Goal: Information Seeking & Learning: Check status

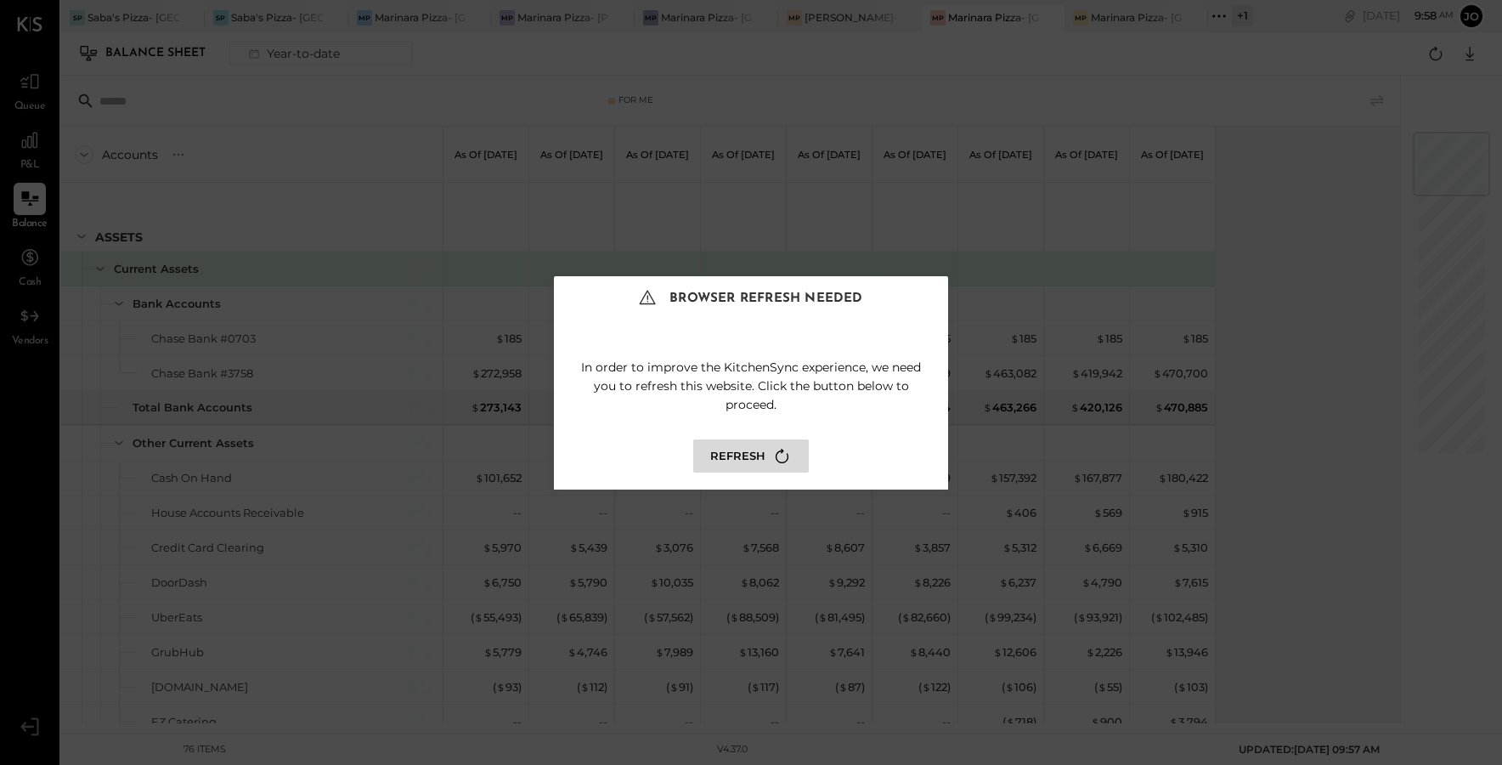
click at [769, 457] on button "Refresh" at bounding box center [751, 455] width 116 height 33
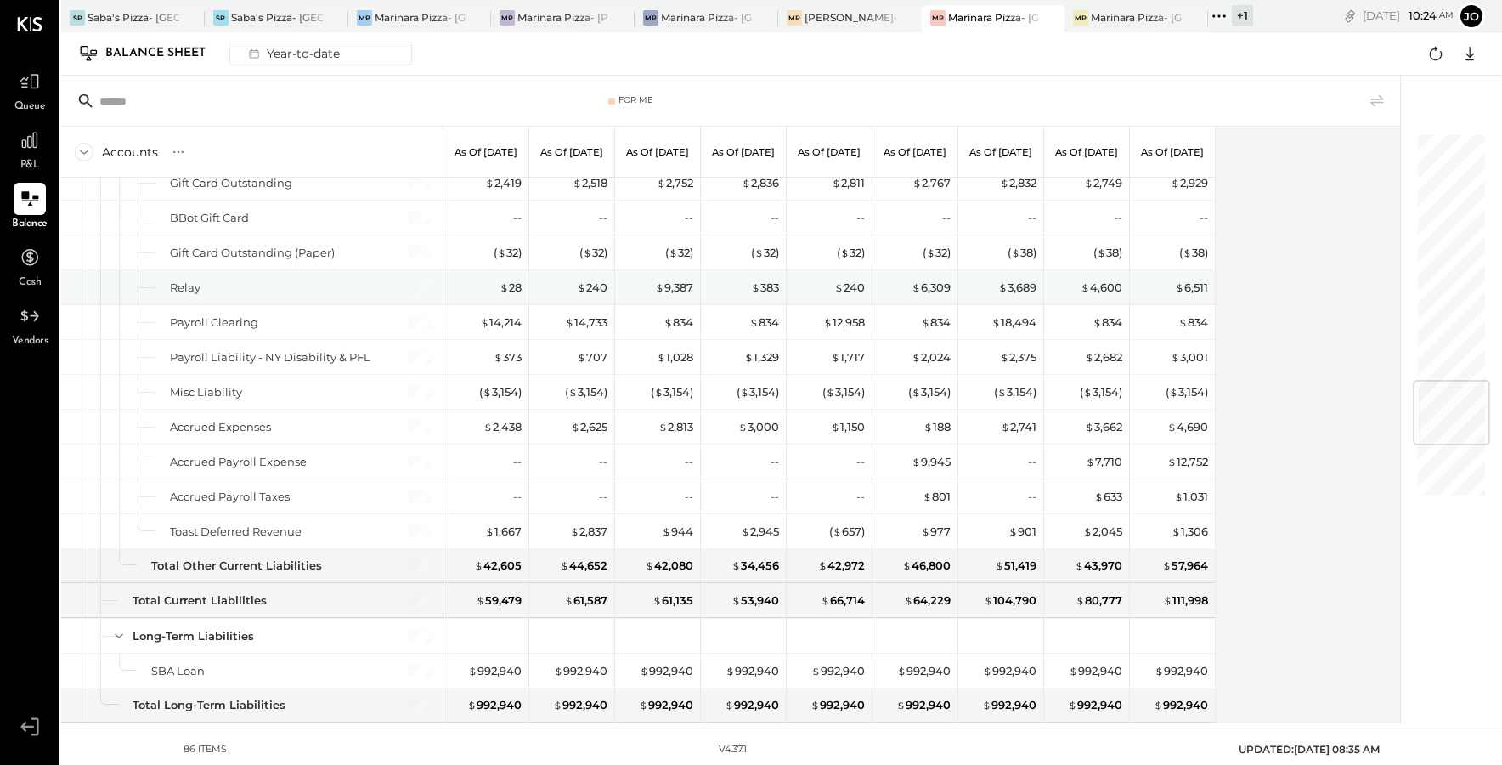
scroll to position [2491, 0]
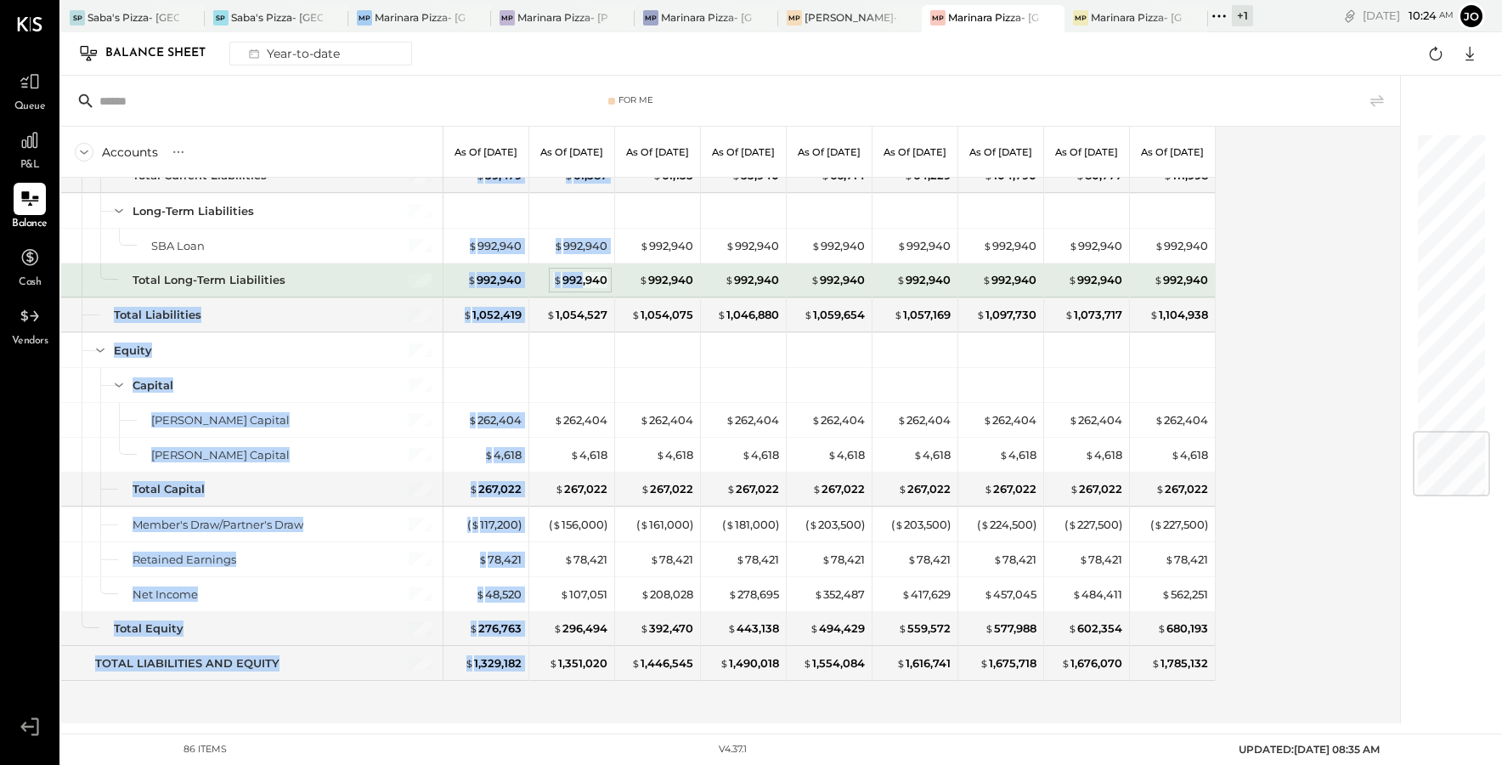
drag, startPoint x: 335, startPoint y: 276, endPoint x: 571, endPoint y: 284, distance: 236.4
click at [580, 283] on div "ASSETS Current Assets Bank Accounts Chase Bank #0703 Chase Bank #3758 Total Ban…" at bounding box center [638, 451] width 1155 height 546
click at [390, 274] on div "Total Long-Term Liabilities" at bounding box center [252, 280] width 382 height 34
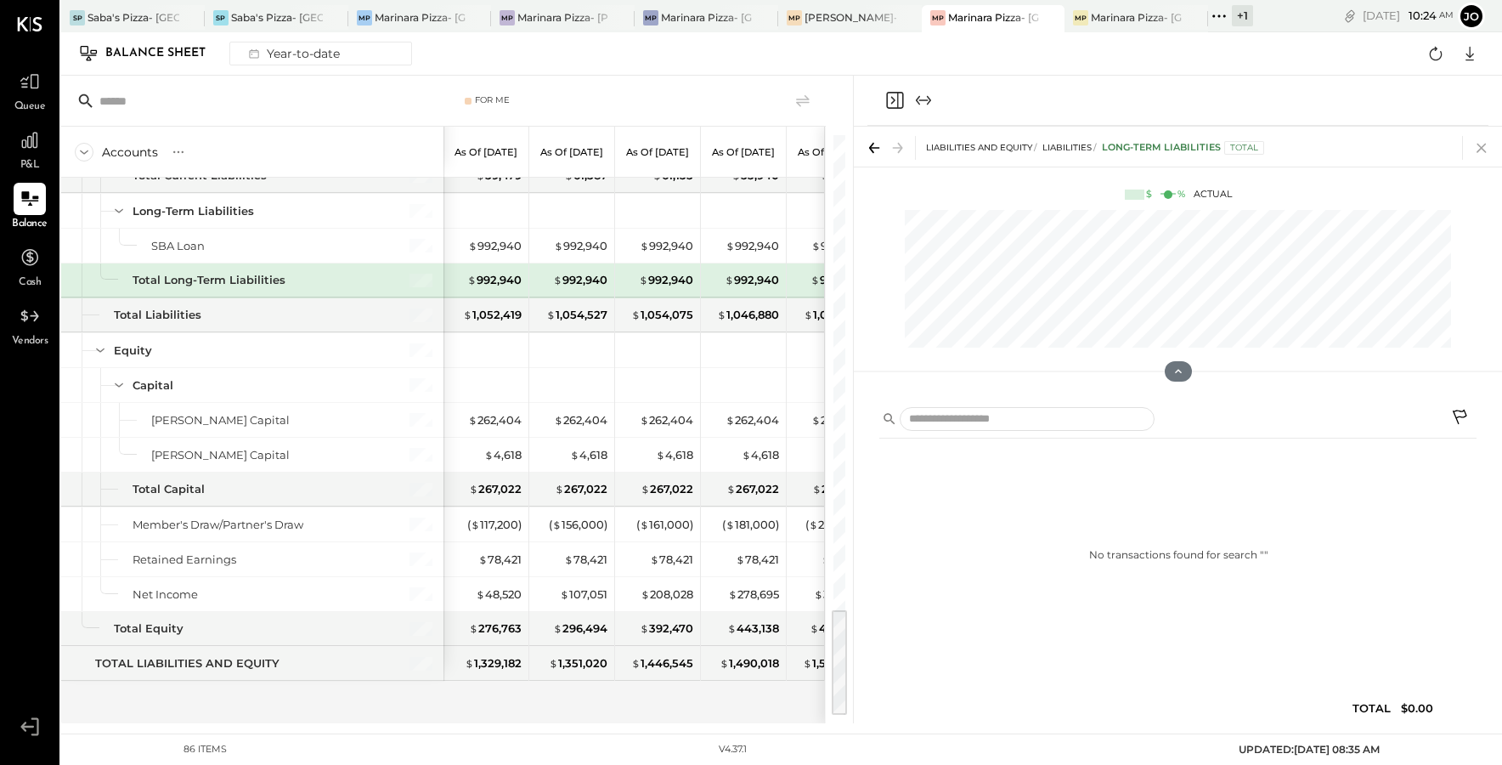
click at [1482, 150] on icon at bounding box center [1482, 148] width 24 height 24
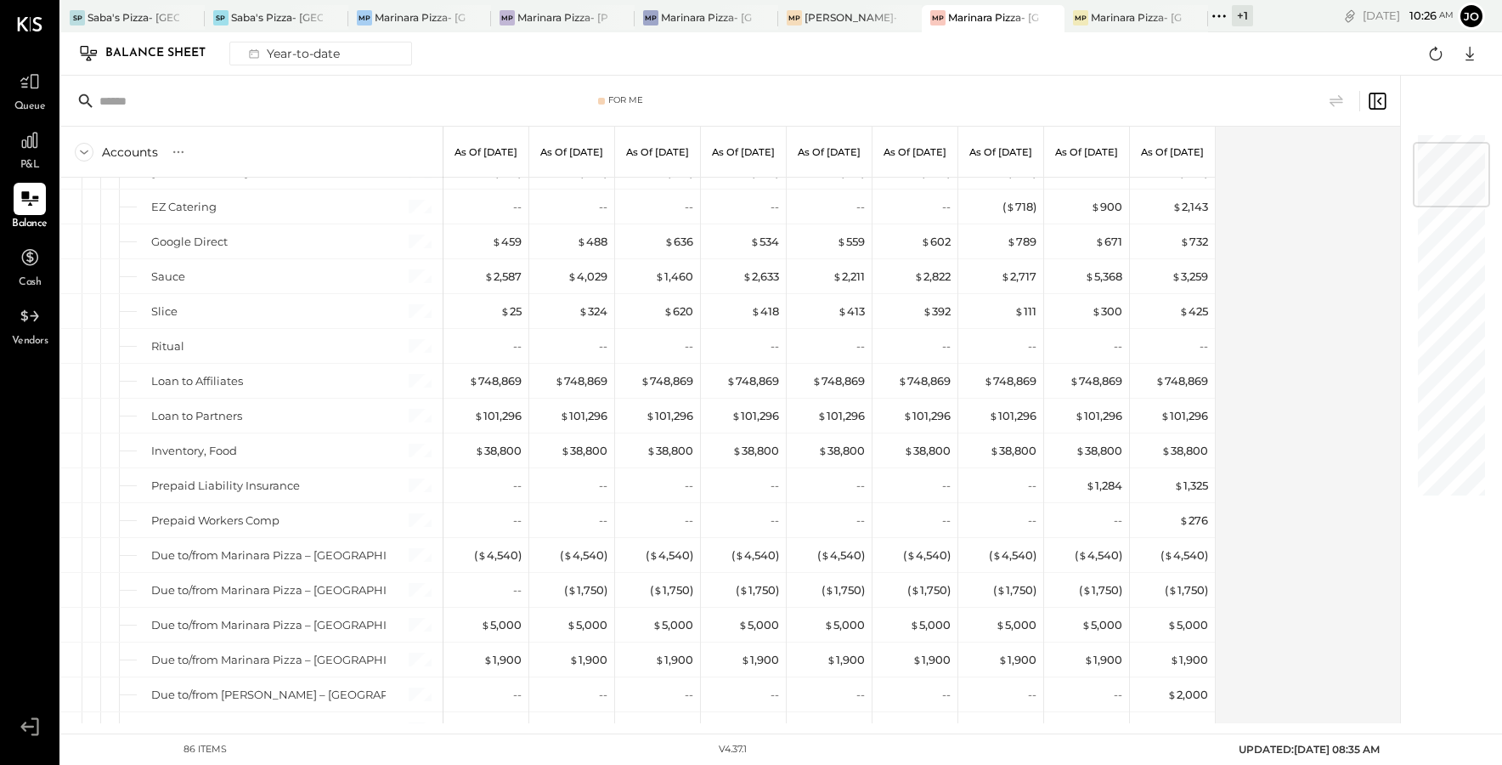
scroll to position [85, 0]
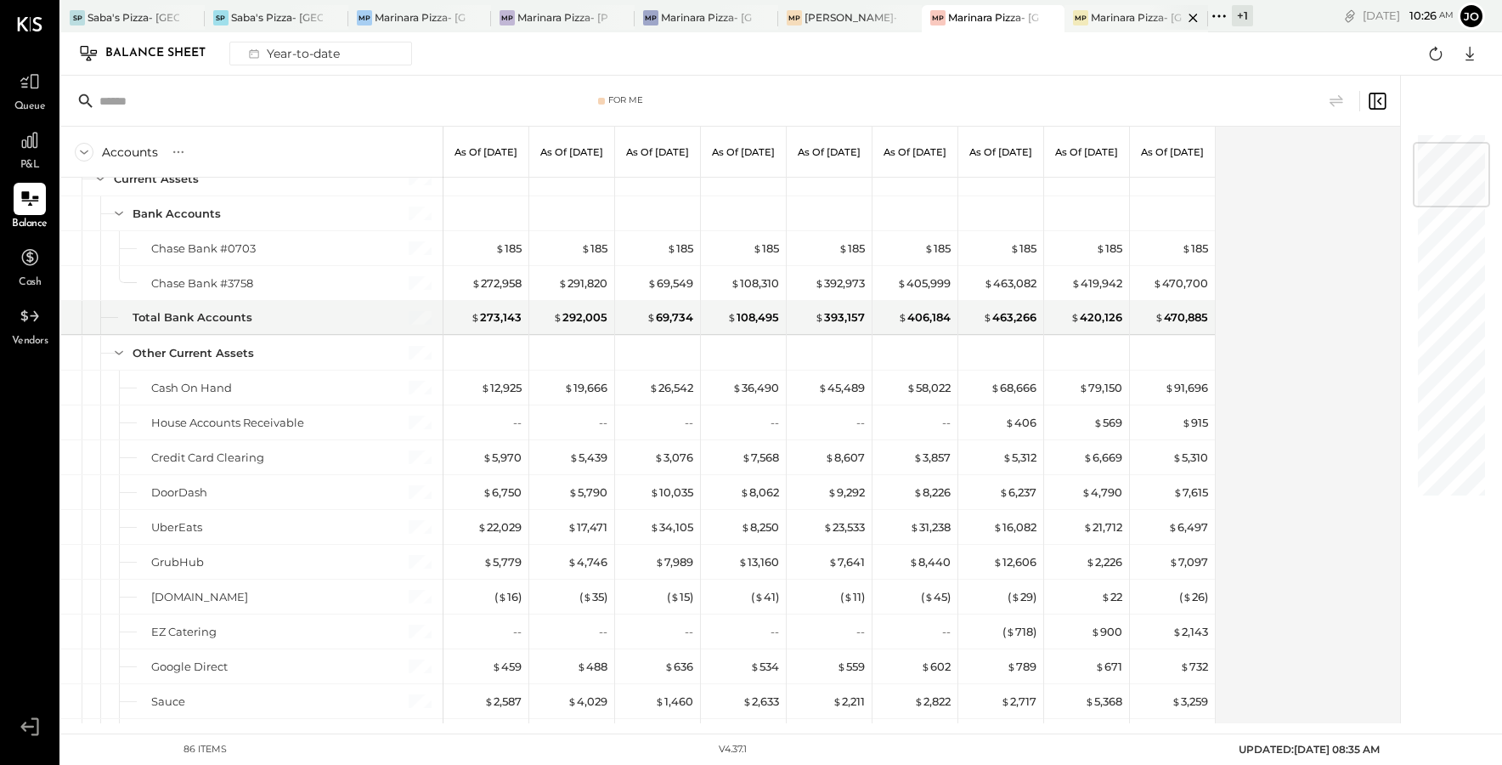
click at [1145, 22] on div "Marinara Pizza- [GEOGRAPHIC_DATA]" at bounding box center [1137, 17] width 92 height 14
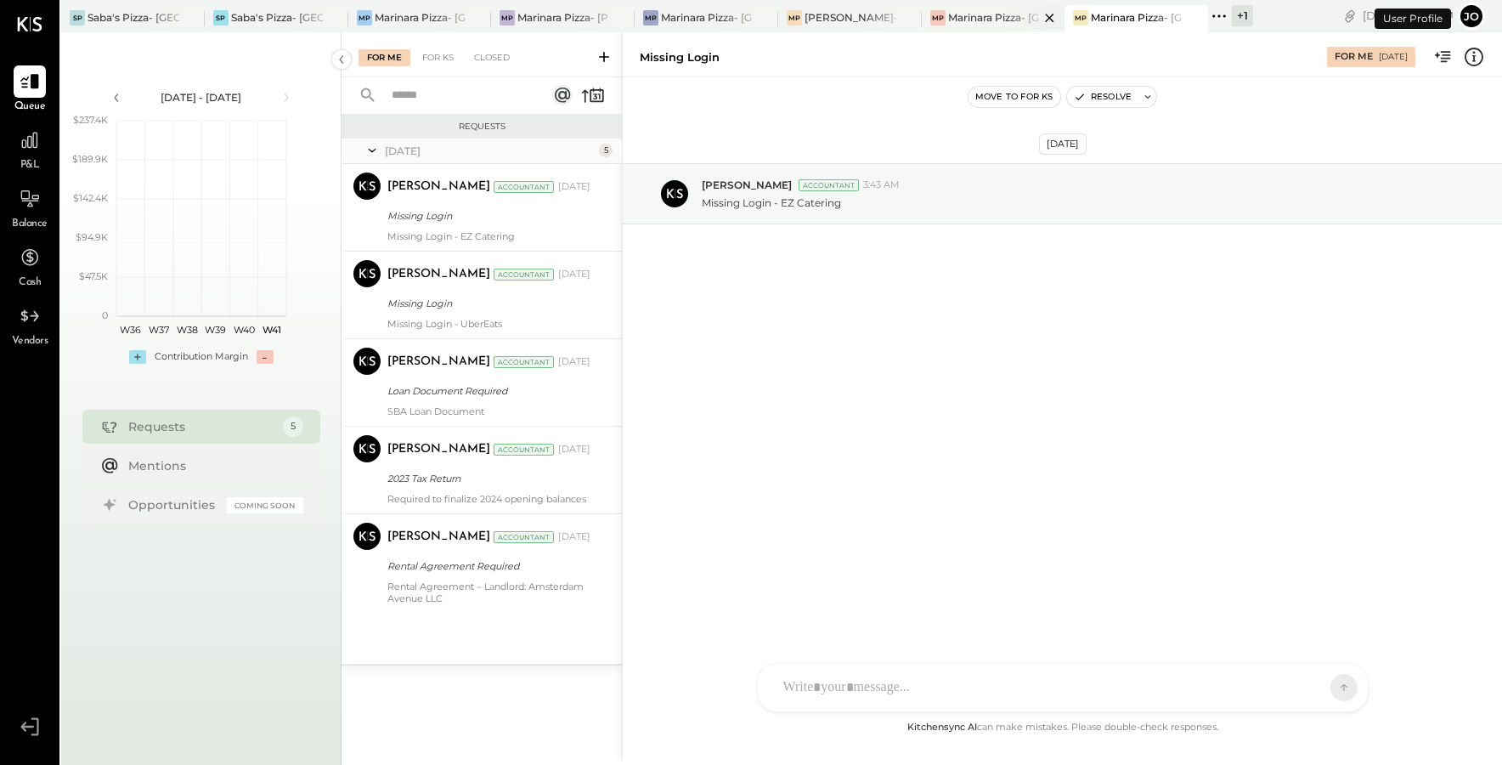
click at [1000, 23] on div "Marinara Pizza- [GEOGRAPHIC_DATA]." at bounding box center [994, 17] width 92 height 14
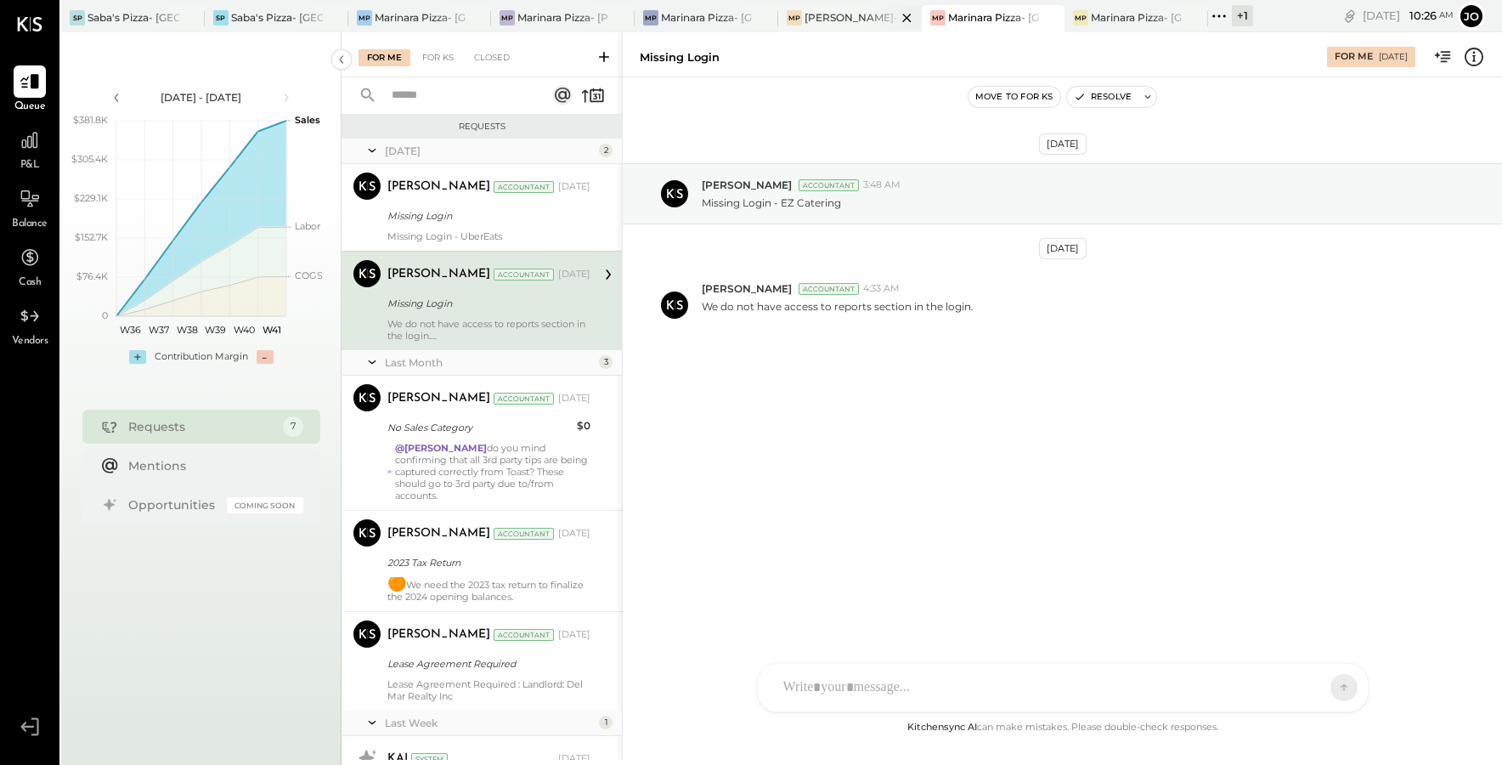
click at [857, 19] on div "[PERSON_NAME]- [GEOGRAPHIC_DATA]" at bounding box center [851, 17] width 92 height 14
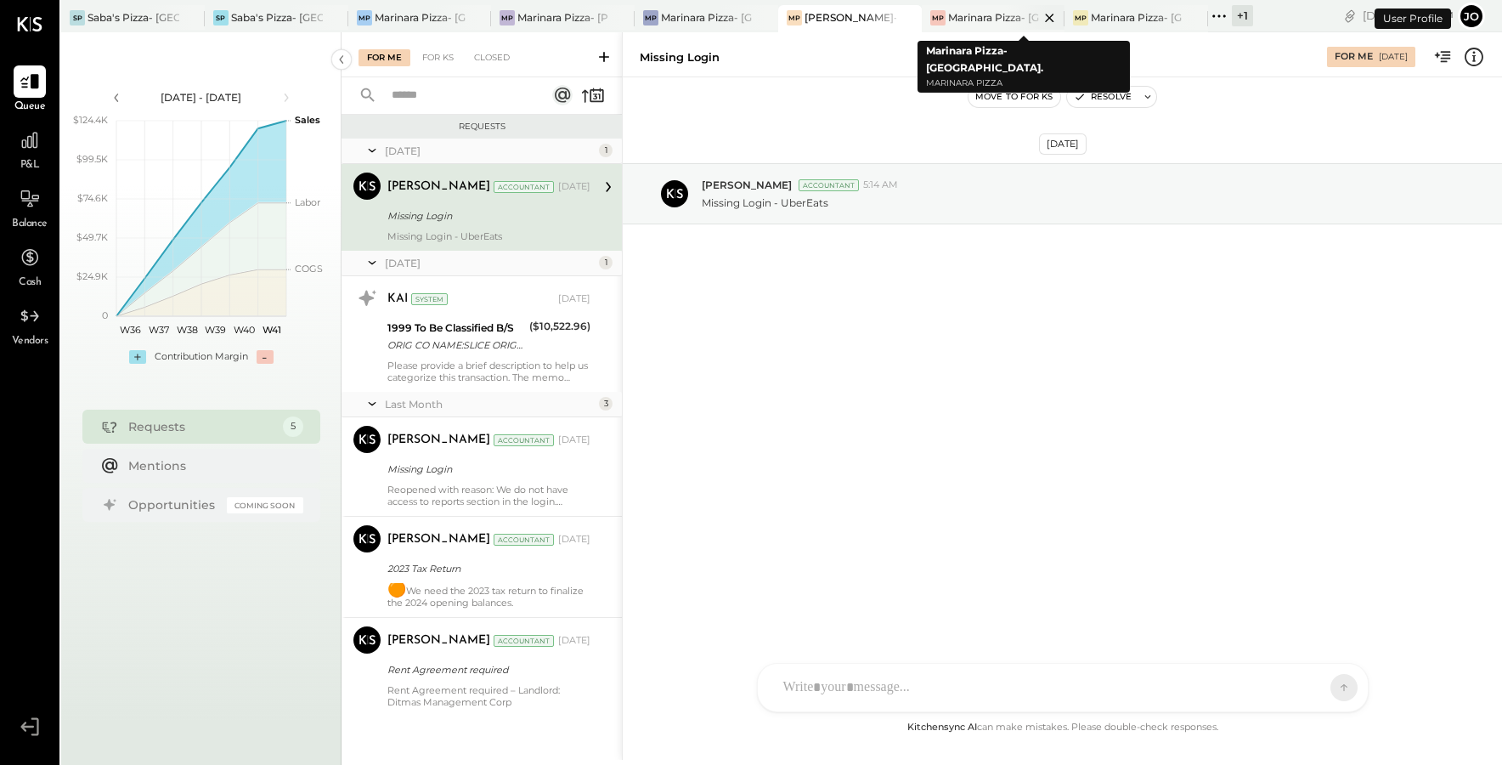
click at [970, 21] on div "Marinara Pizza- [GEOGRAPHIC_DATA]." at bounding box center [994, 17] width 92 height 14
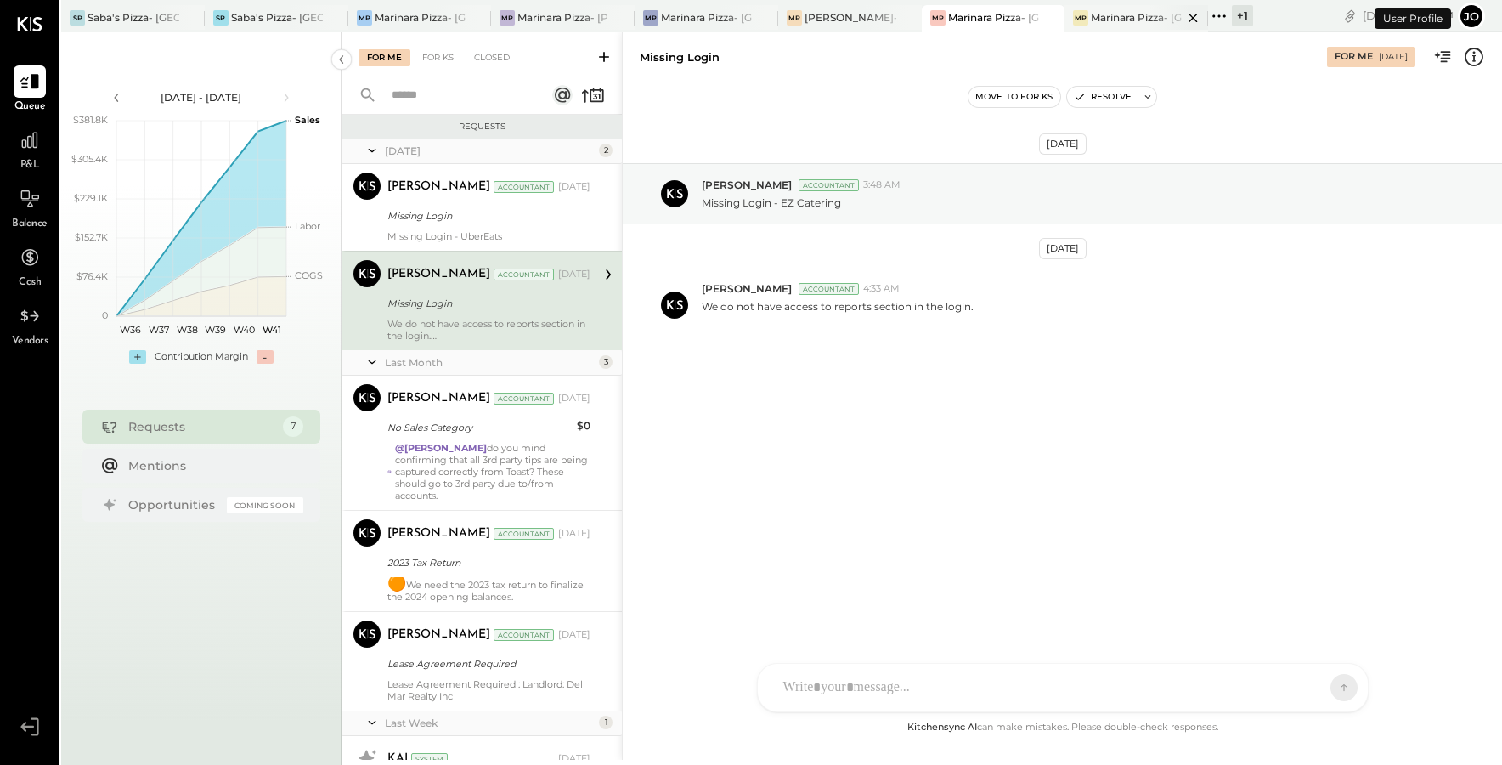
click at [1123, 21] on div "Marinara Pizza- [GEOGRAPHIC_DATA]" at bounding box center [1137, 17] width 92 height 14
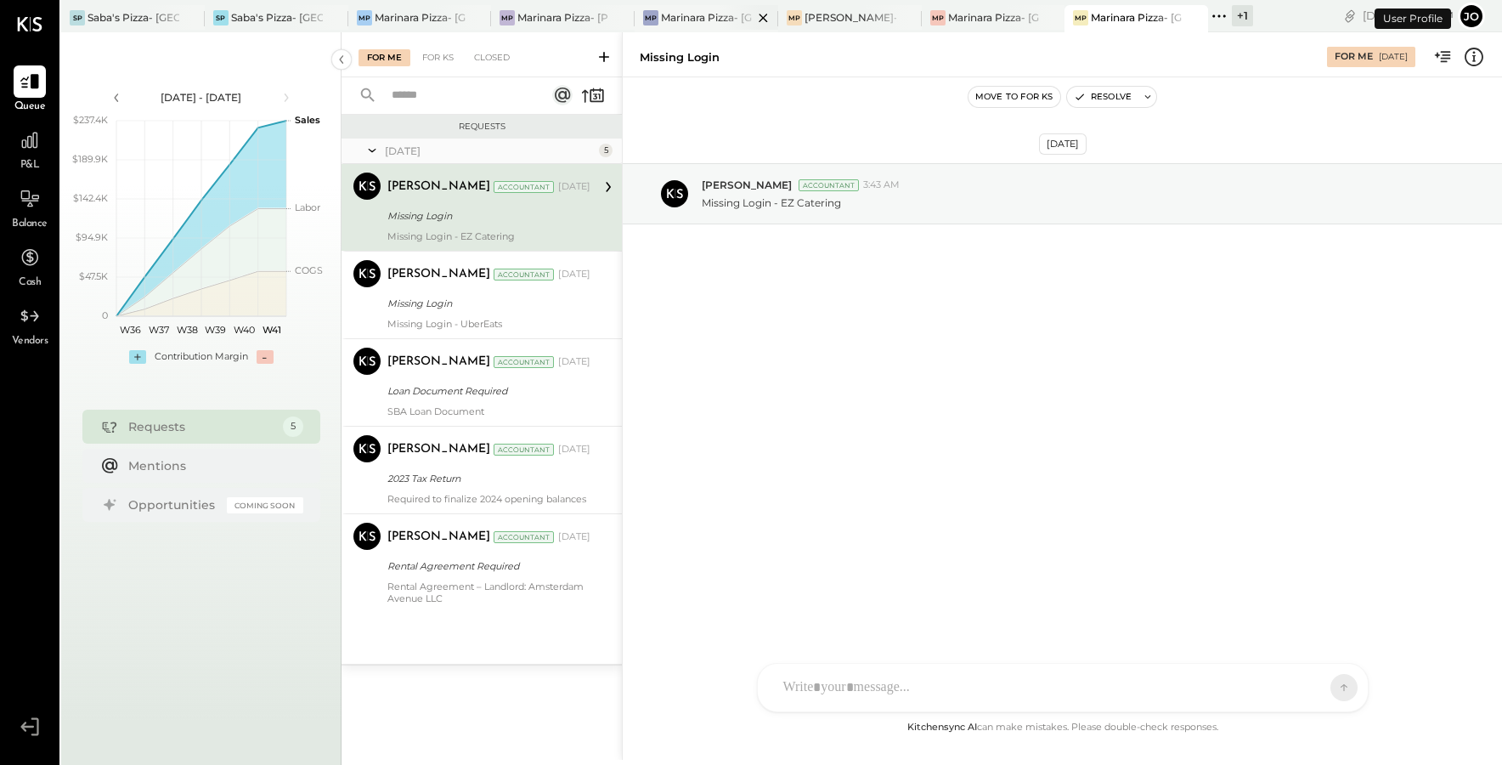
click at [715, 23] on div "Marinara Pizza- [GEOGRAPHIC_DATA]" at bounding box center [707, 17] width 92 height 14
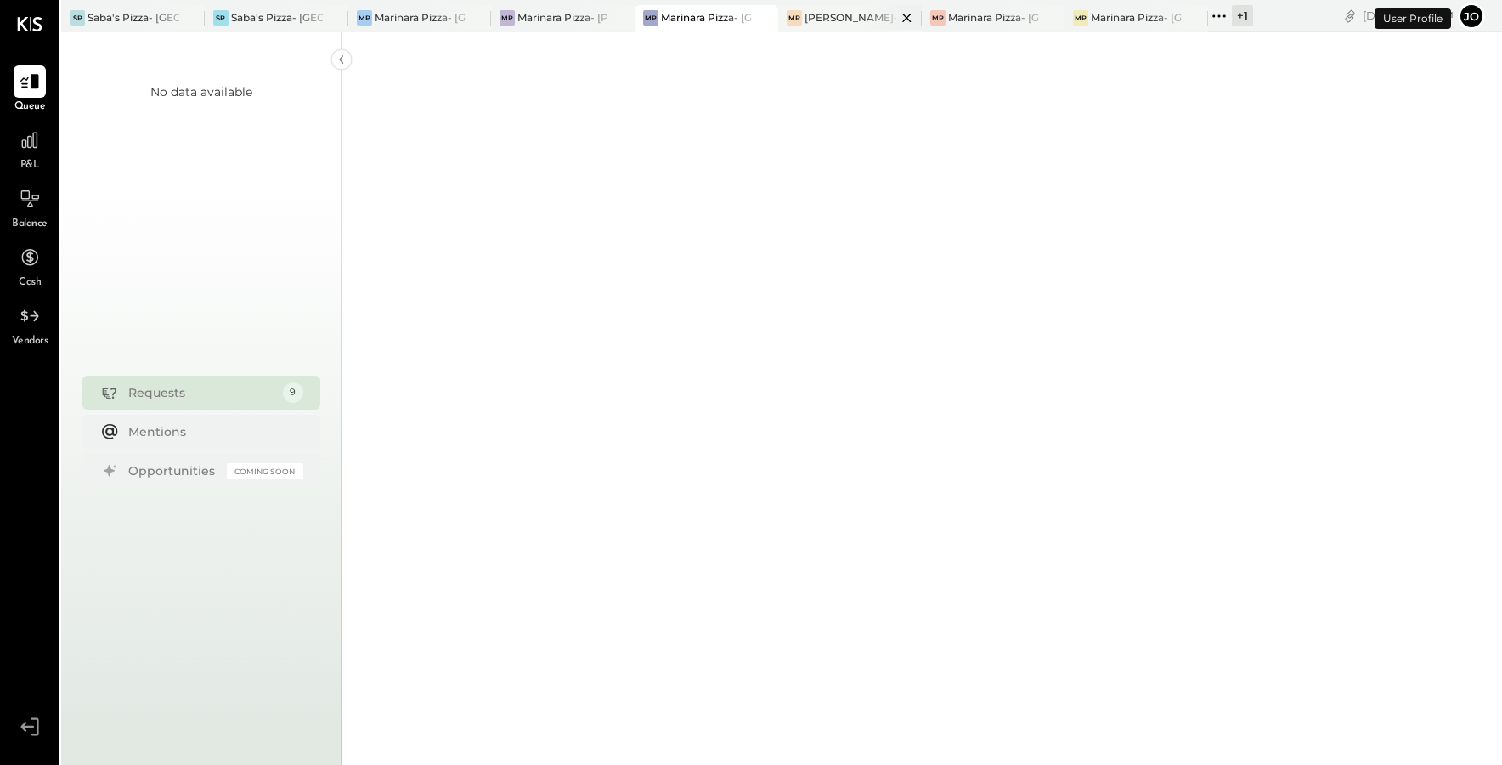
click at [845, 22] on div "[PERSON_NAME]- [GEOGRAPHIC_DATA]" at bounding box center [851, 17] width 92 height 14
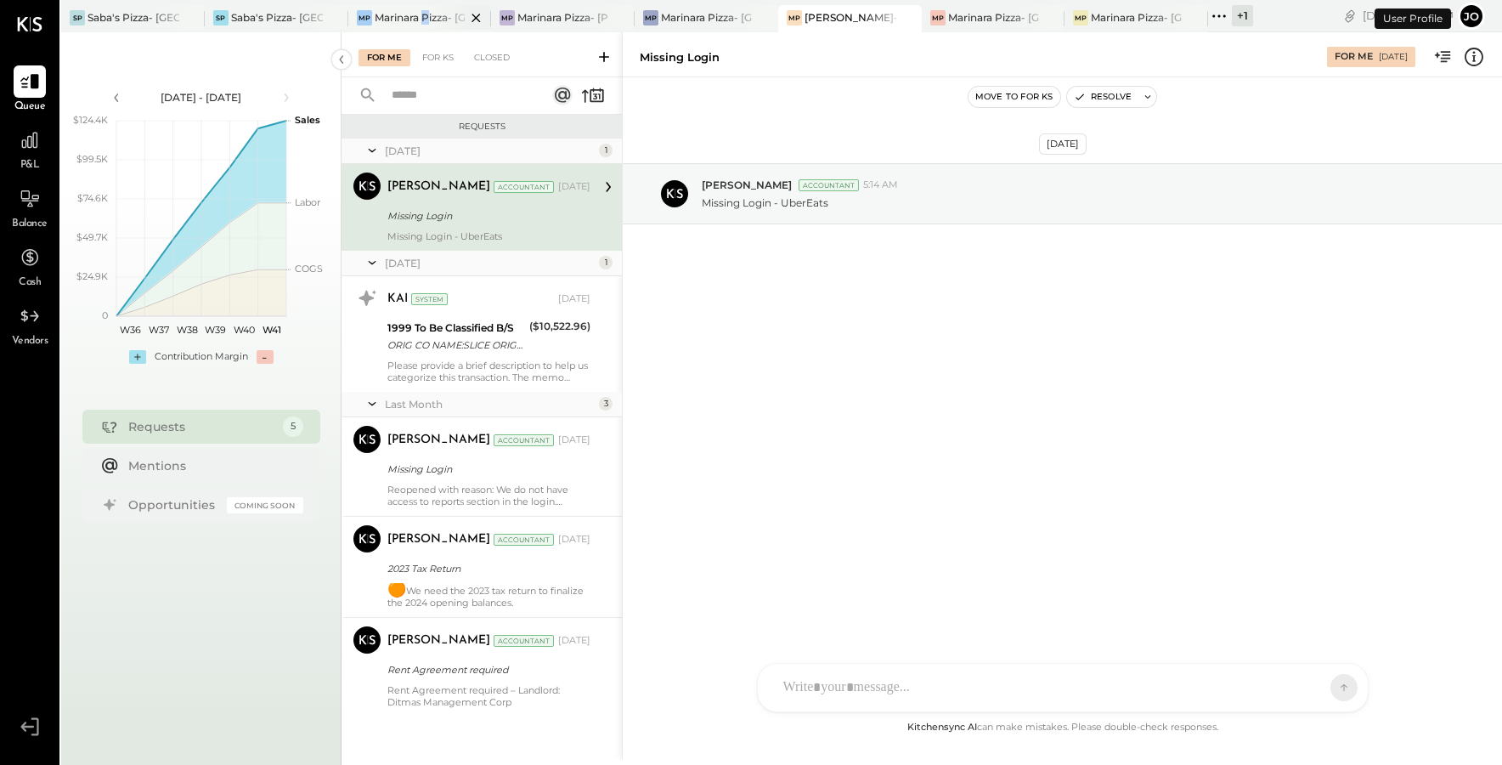
click at [422, 16] on div "Marinara Pizza- [GEOGRAPHIC_DATA]" at bounding box center [421, 17] width 92 height 14
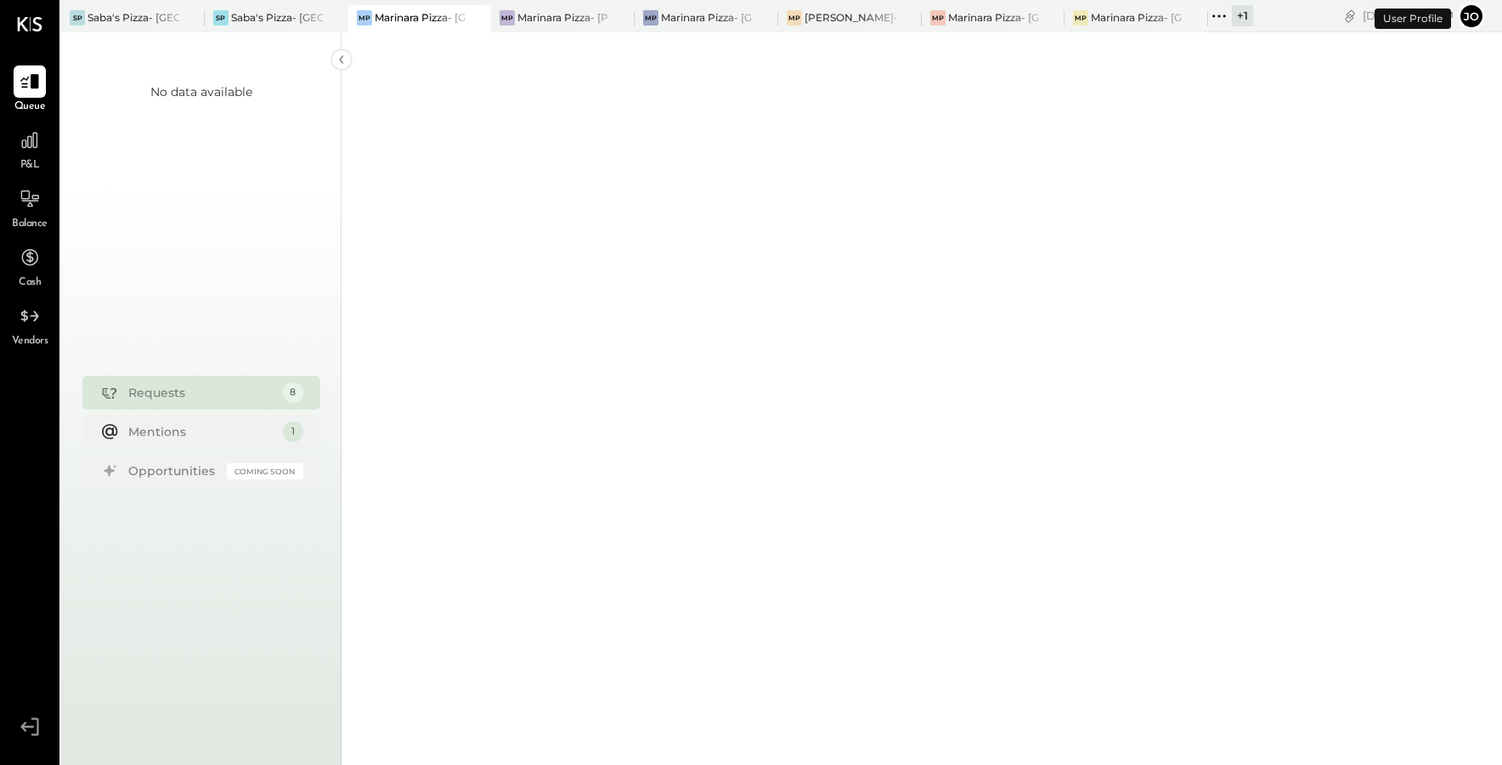
click at [266, 20] on div "Saba's Pizza- [GEOGRAPHIC_DATA]" at bounding box center [277, 17] width 92 height 14
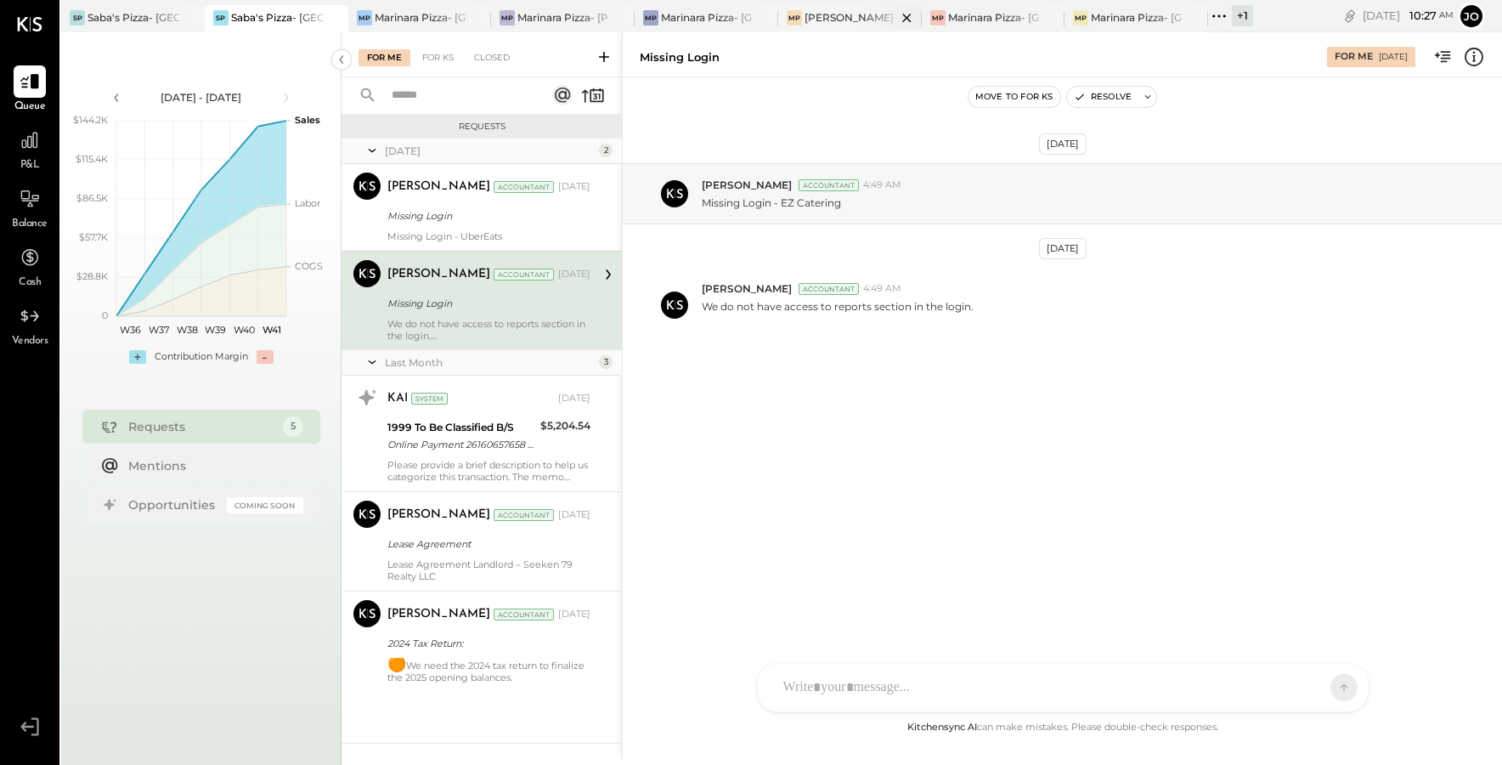
click at [836, 14] on div "[PERSON_NAME]- [GEOGRAPHIC_DATA]" at bounding box center [851, 17] width 92 height 14
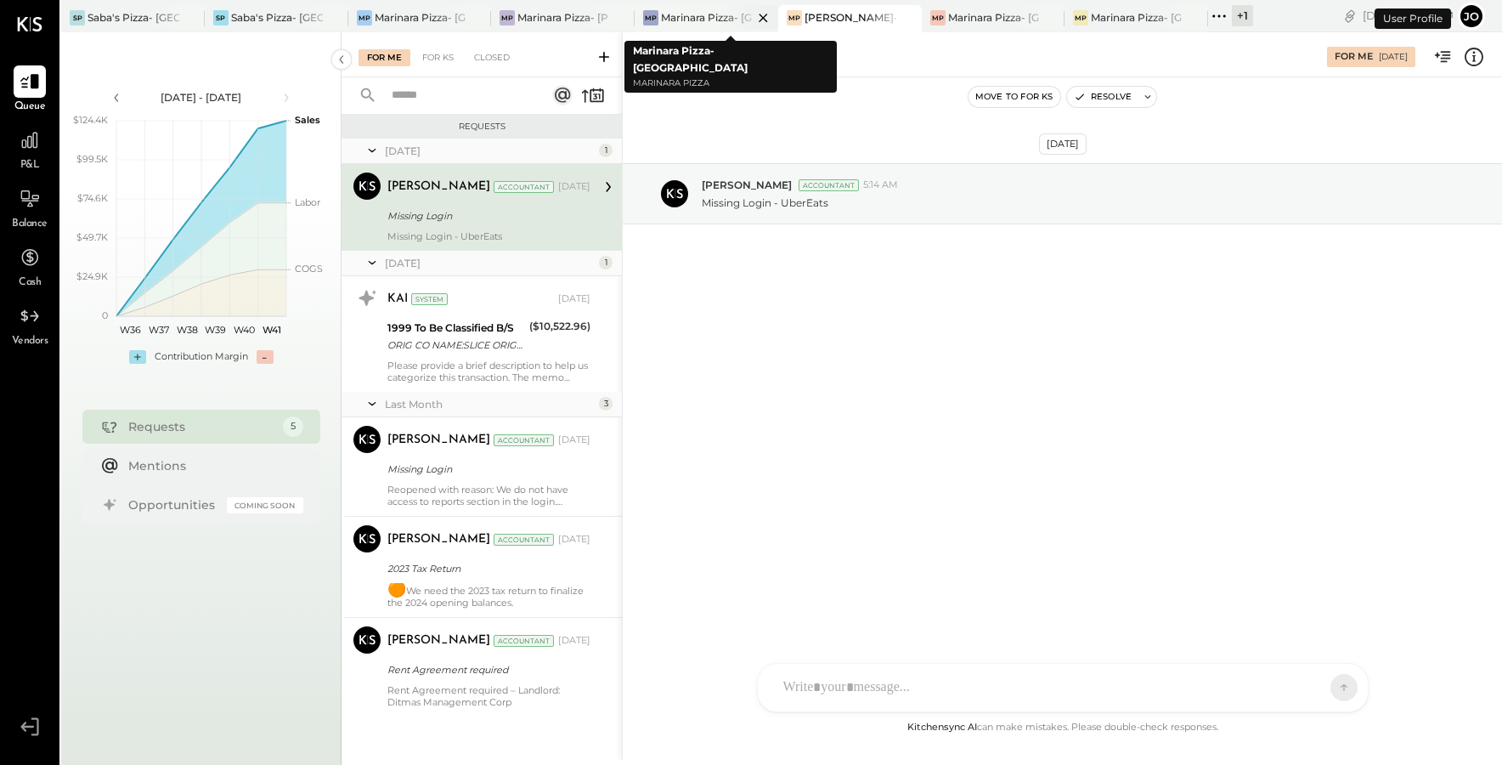
click at [722, 14] on div at bounding box center [748, 17] width 59 height 25
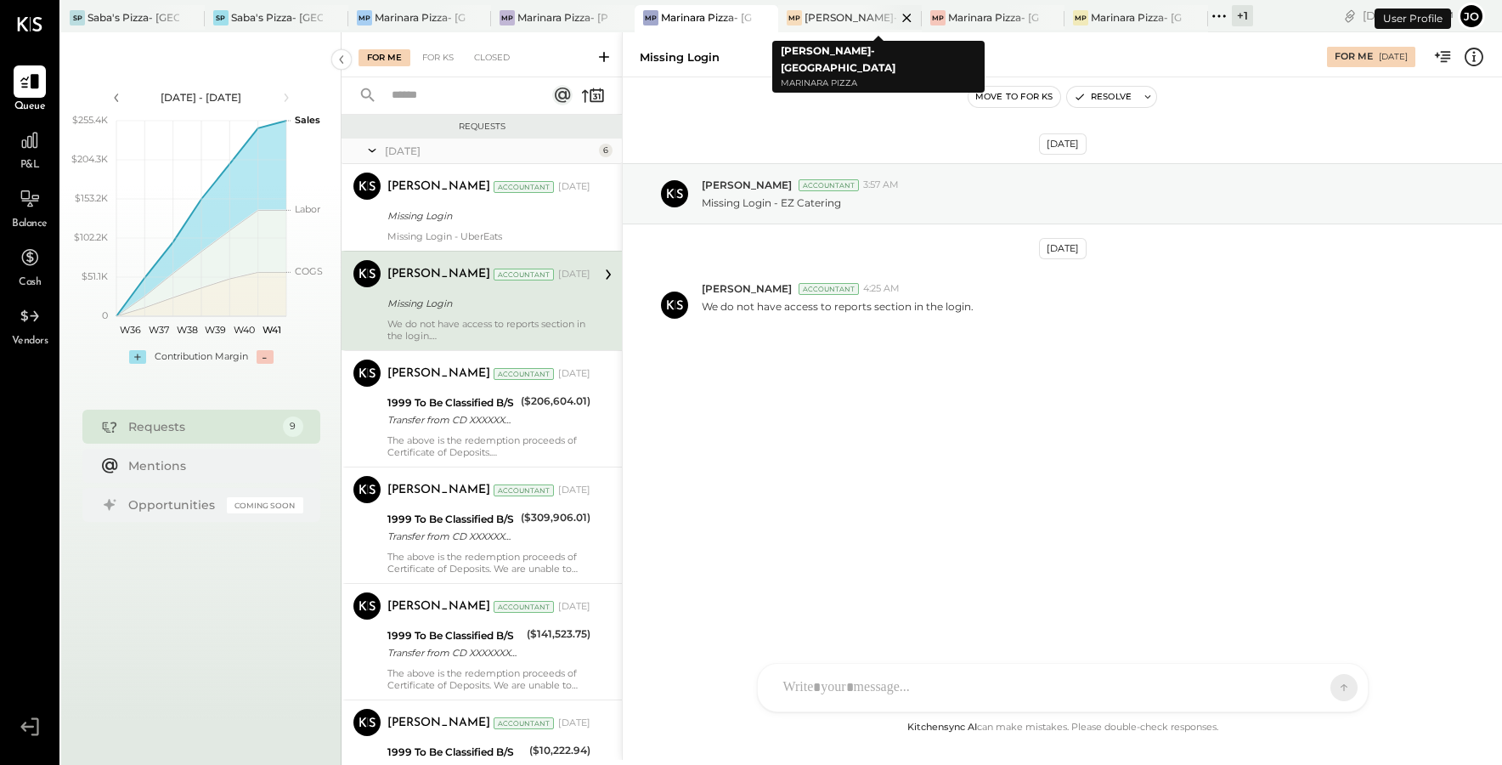
click at [838, 21] on div "[PERSON_NAME]- [GEOGRAPHIC_DATA]" at bounding box center [851, 17] width 92 height 14
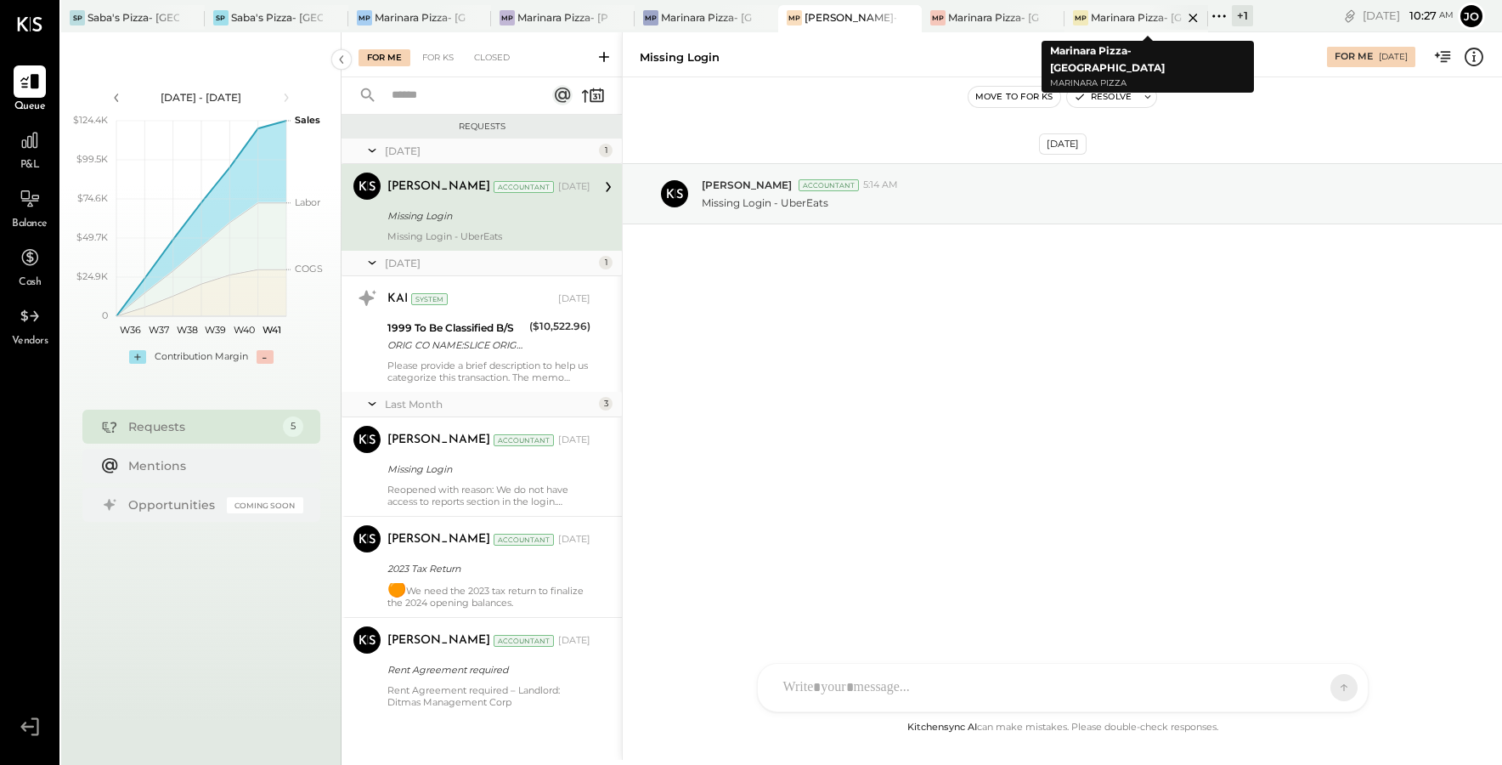
click at [1140, 20] on div "Marinara Pizza- [GEOGRAPHIC_DATA]" at bounding box center [1137, 17] width 92 height 14
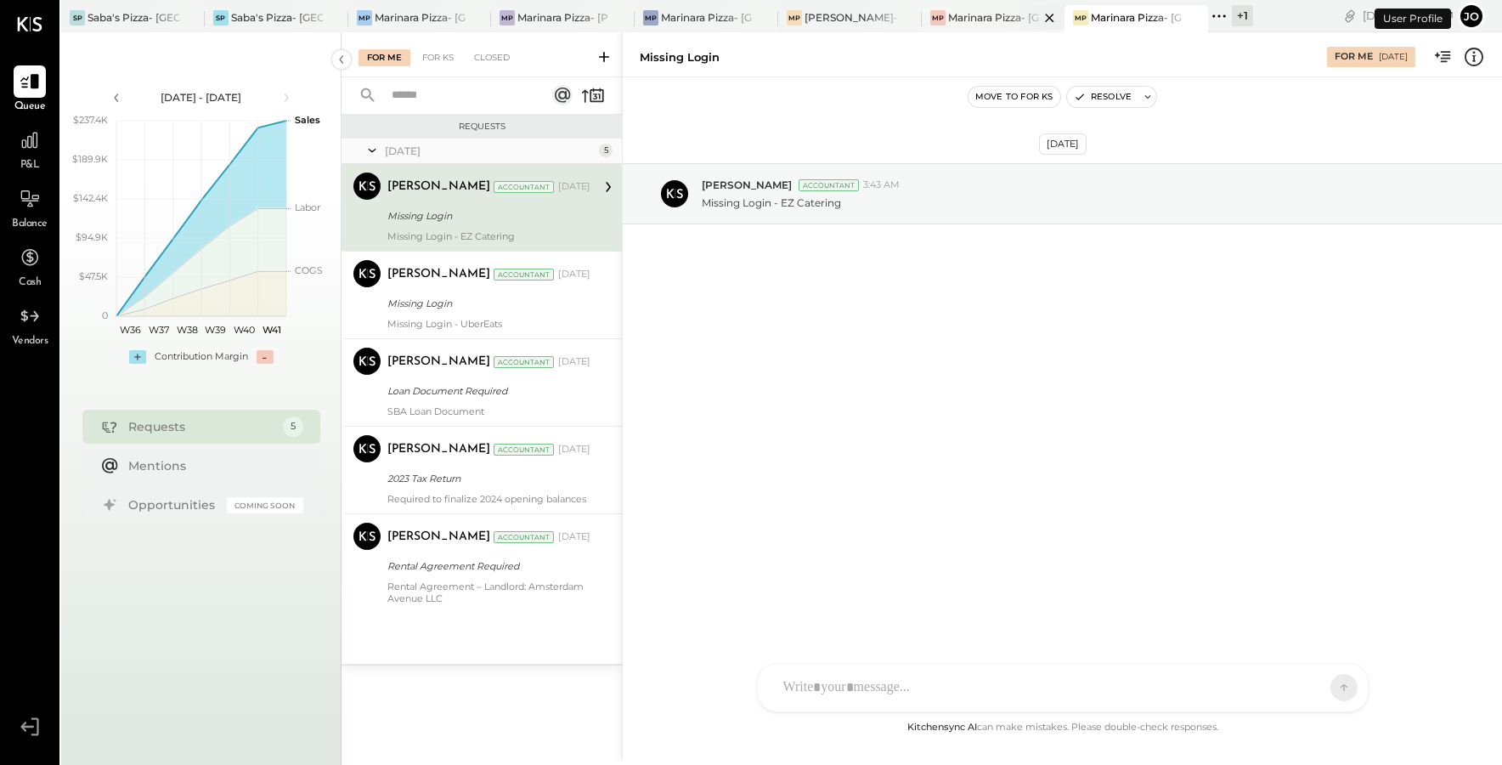
click at [984, 24] on div "Marinara Pizza- [GEOGRAPHIC_DATA]." at bounding box center [994, 17] width 92 height 14
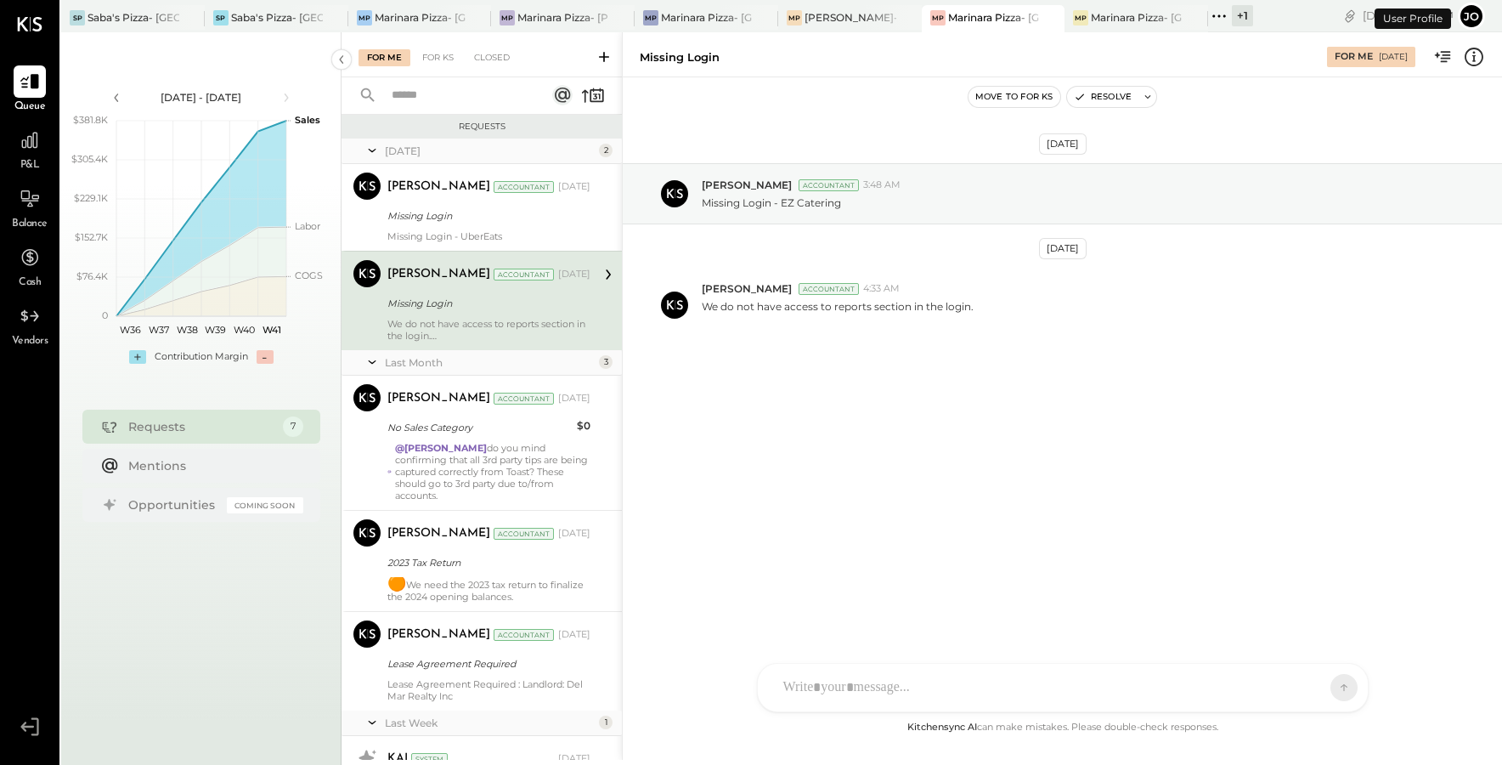
click at [859, 23] on div "[PERSON_NAME]- [GEOGRAPHIC_DATA]" at bounding box center [851, 17] width 92 height 14
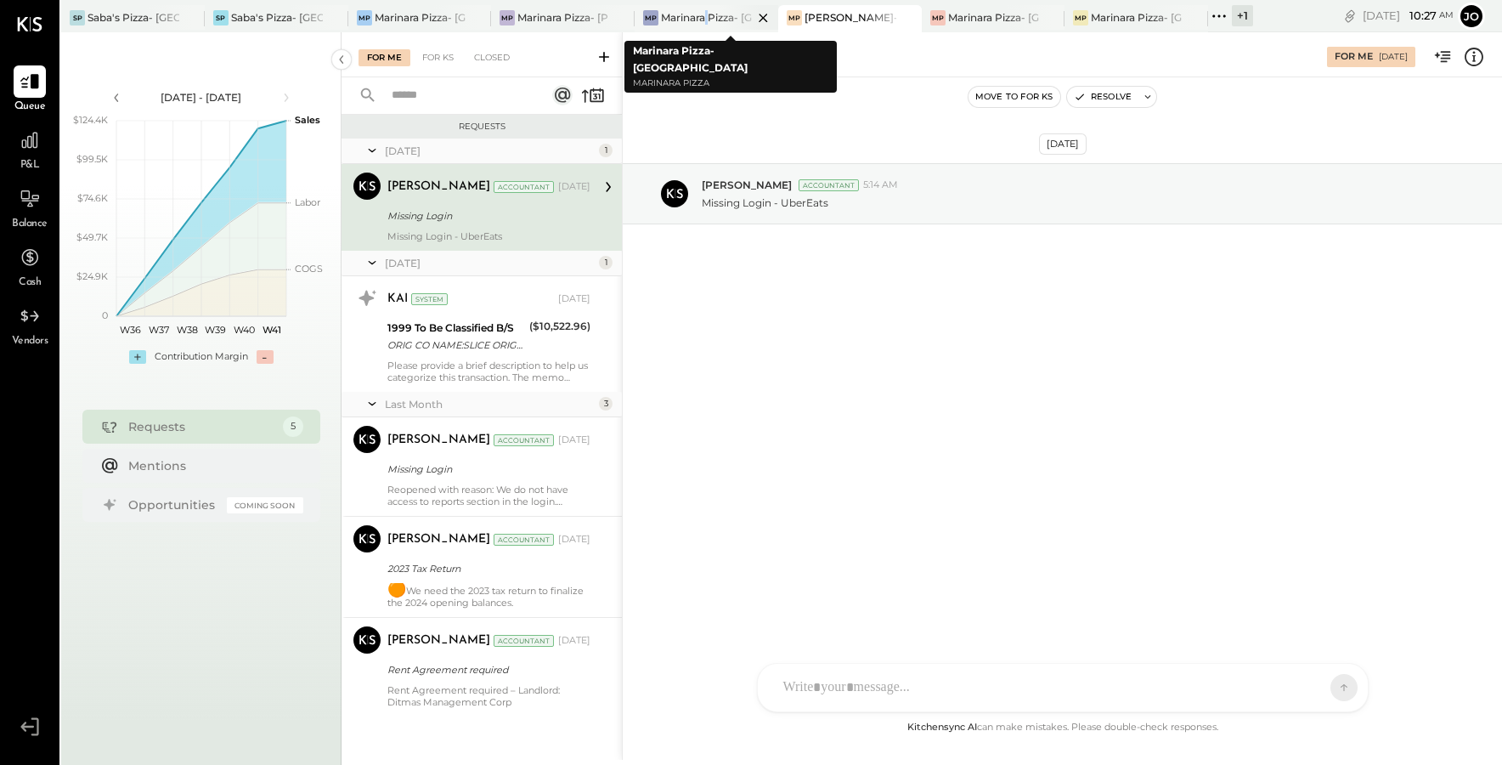
click at [708, 21] on div "Marinara Pizza- [GEOGRAPHIC_DATA]" at bounding box center [707, 17] width 92 height 14
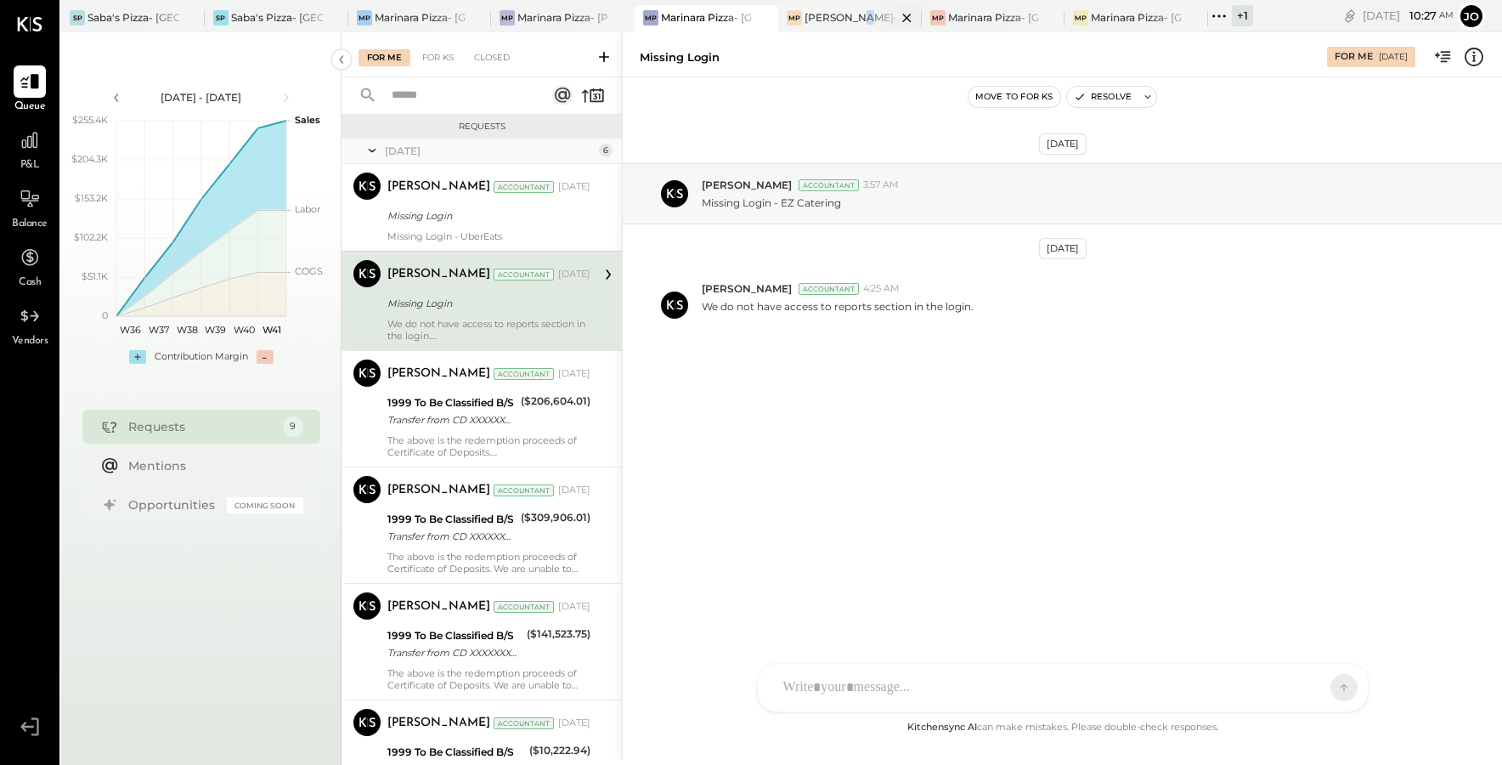
click at [857, 20] on div "[PERSON_NAME]- [GEOGRAPHIC_DATA]" at bounding box center [851, 17] width 92 height 14
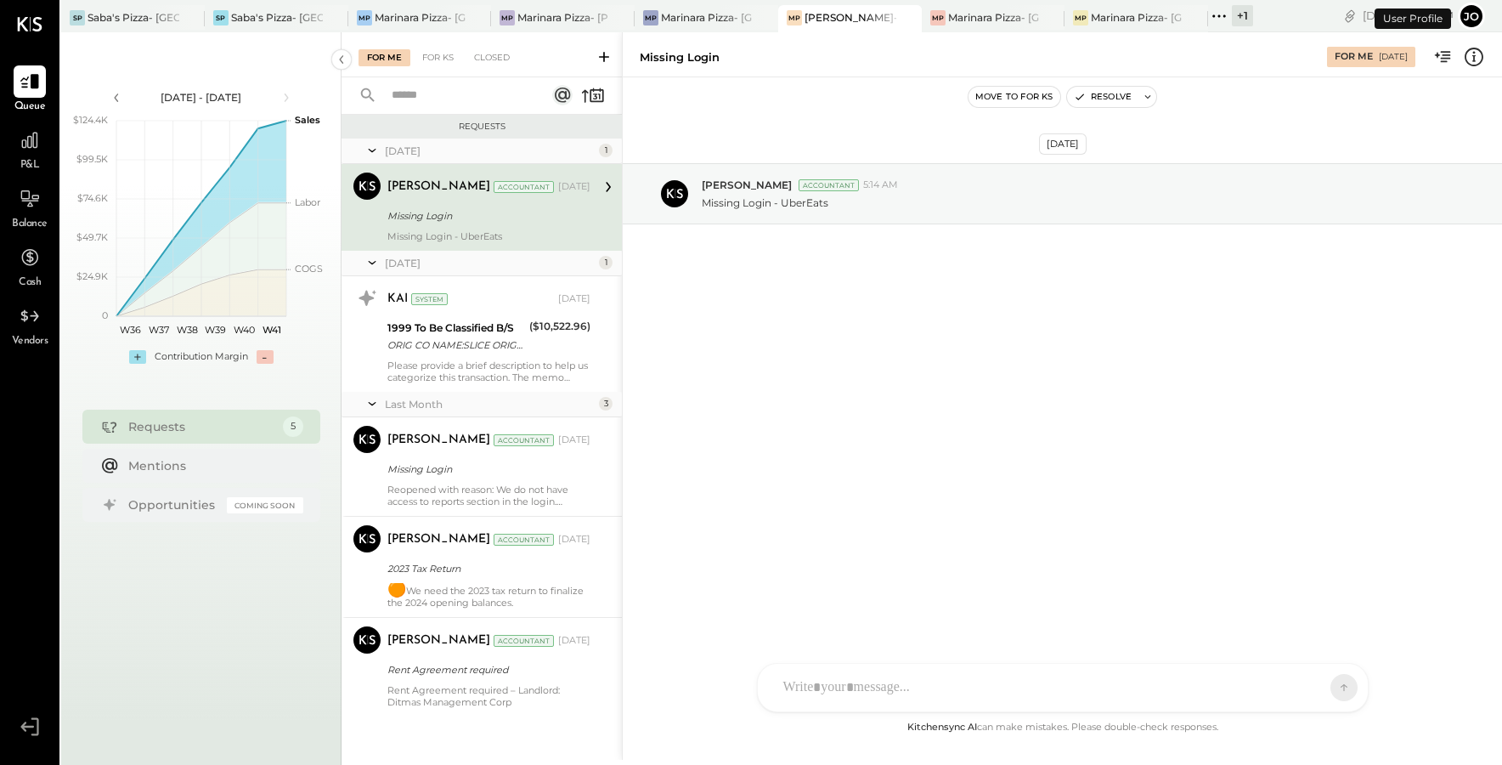
click at [987, 24] on div "Marinara Pizza- [GEOGRAPHIC_DATA]." at bounding box center [994, 17] width 92 height 14
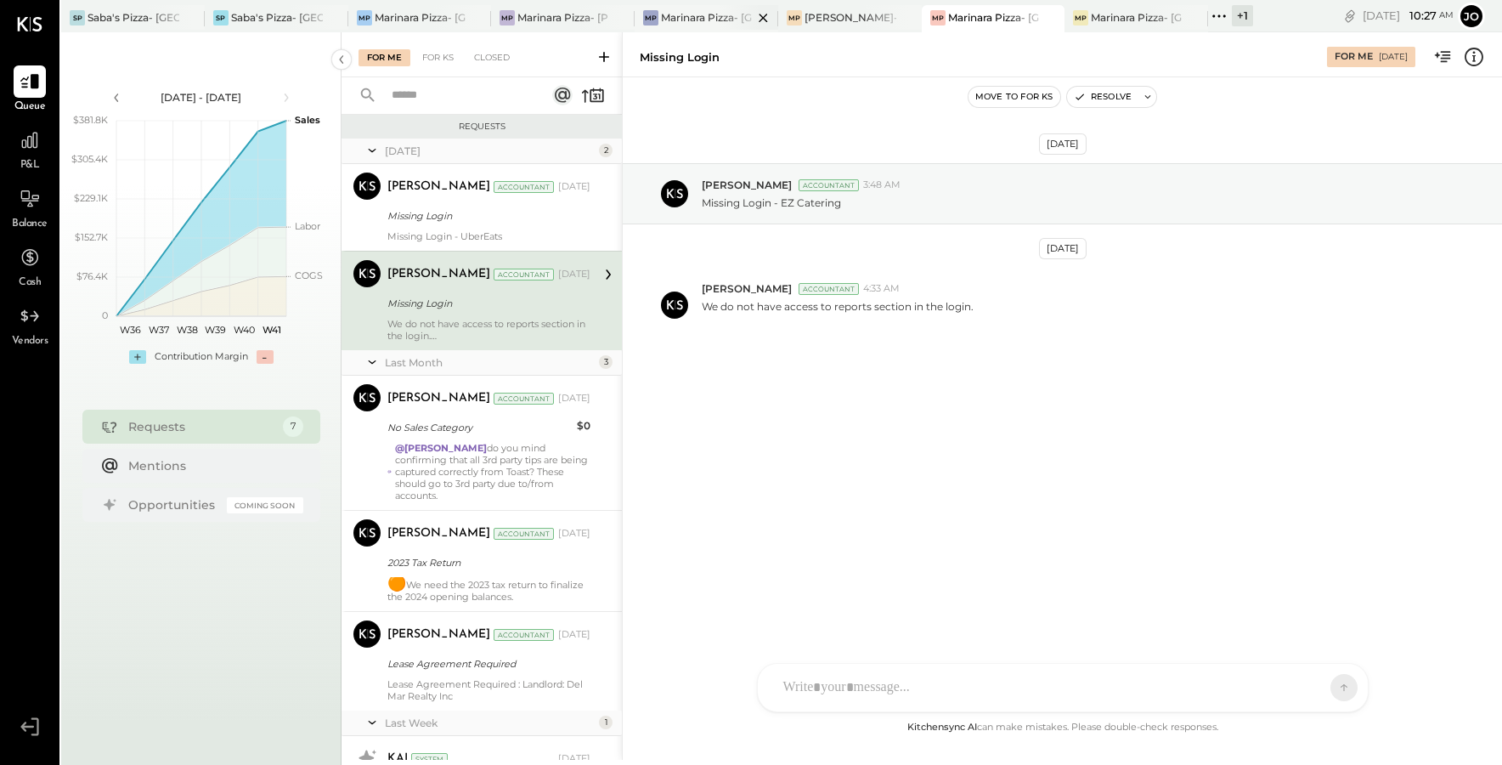
click at [713, 13] on div "Marinara Pizza- [GEOGRAPHIC_DATA]" at bounding box center [707, 17] width 92 height 14
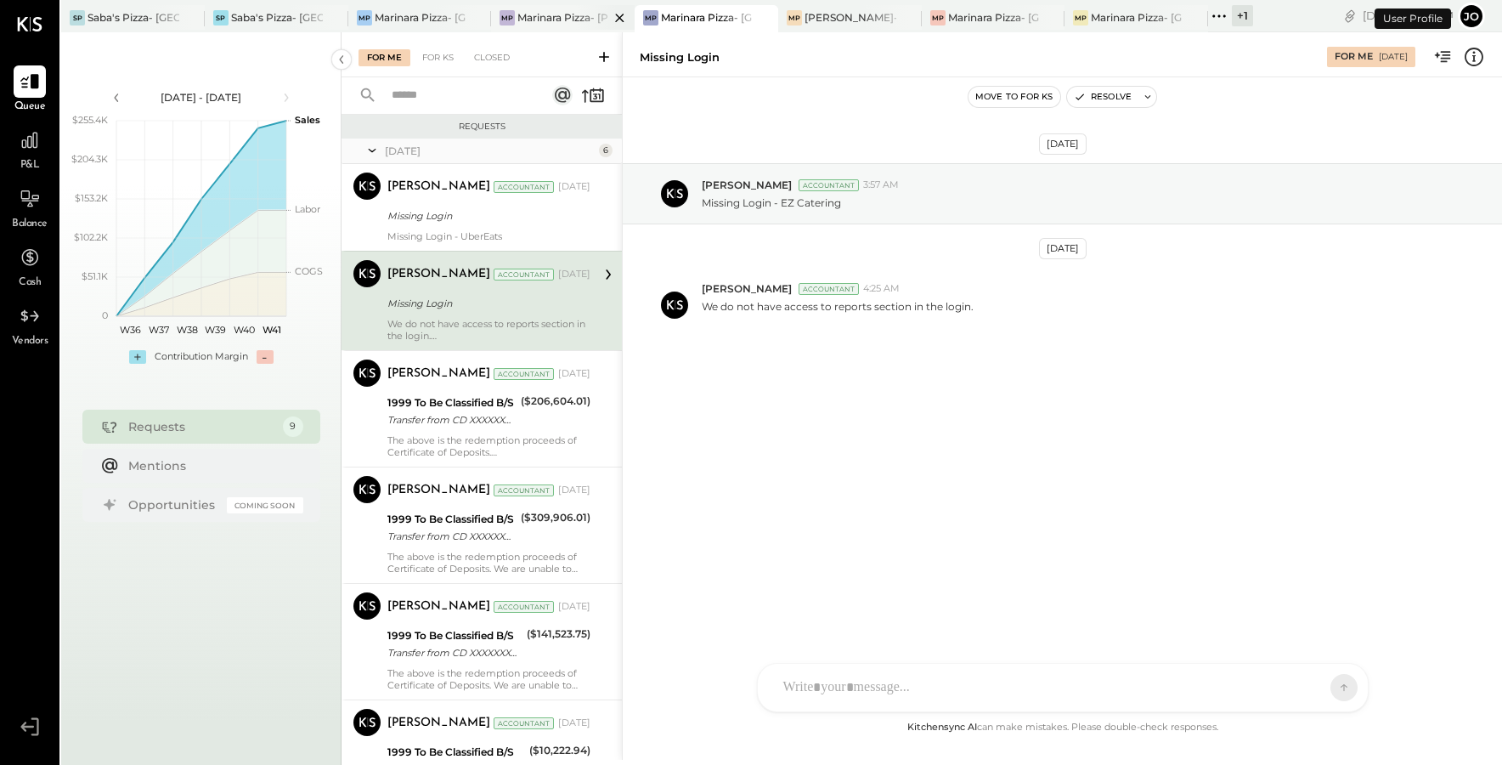
click at [574, 15] on div "Marinara Pizza- [PERSON_NAME]" at bounding box center [564, 17] width 92 height 14
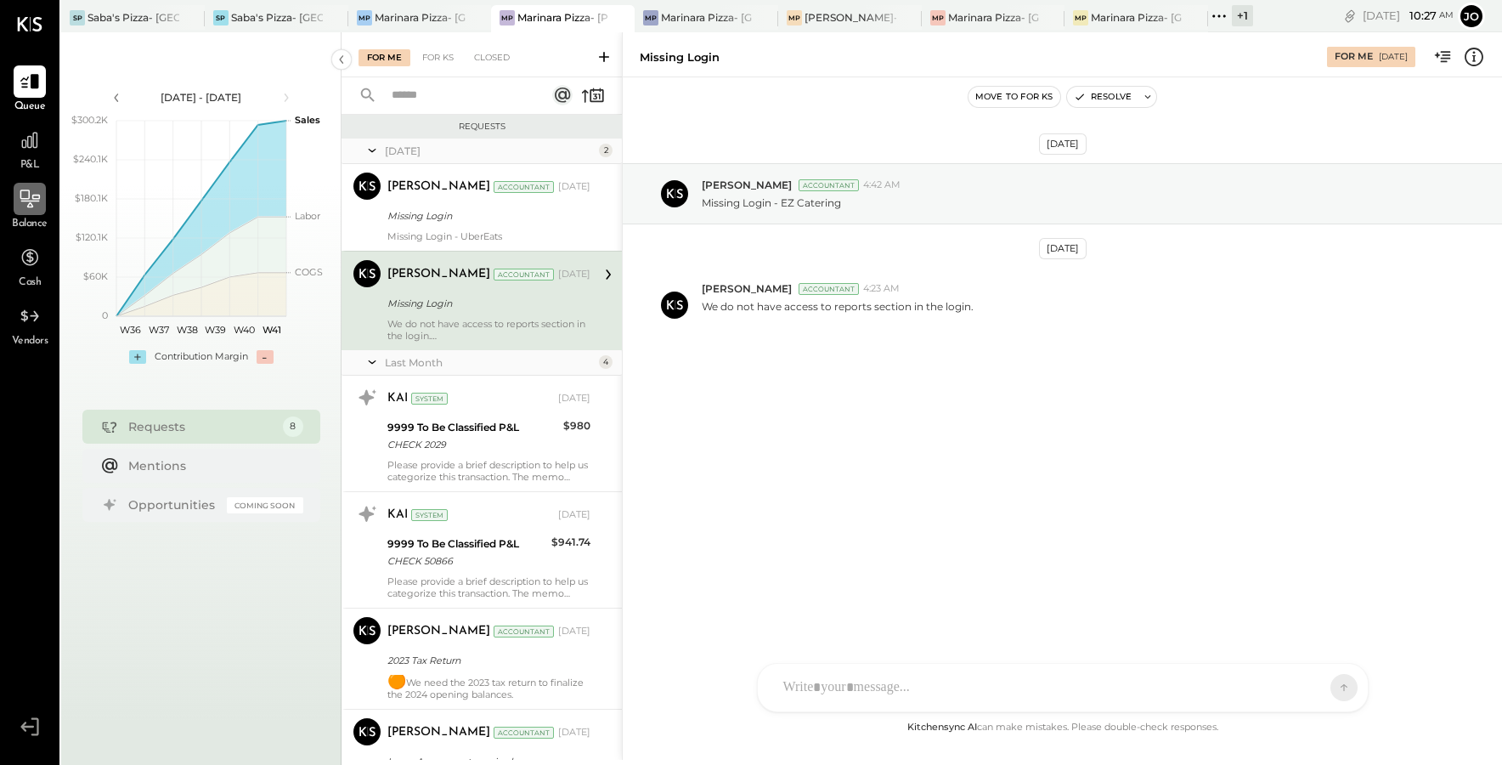
click at [33, 195] on icon at bounding box center [30, 199] width 20 height 18
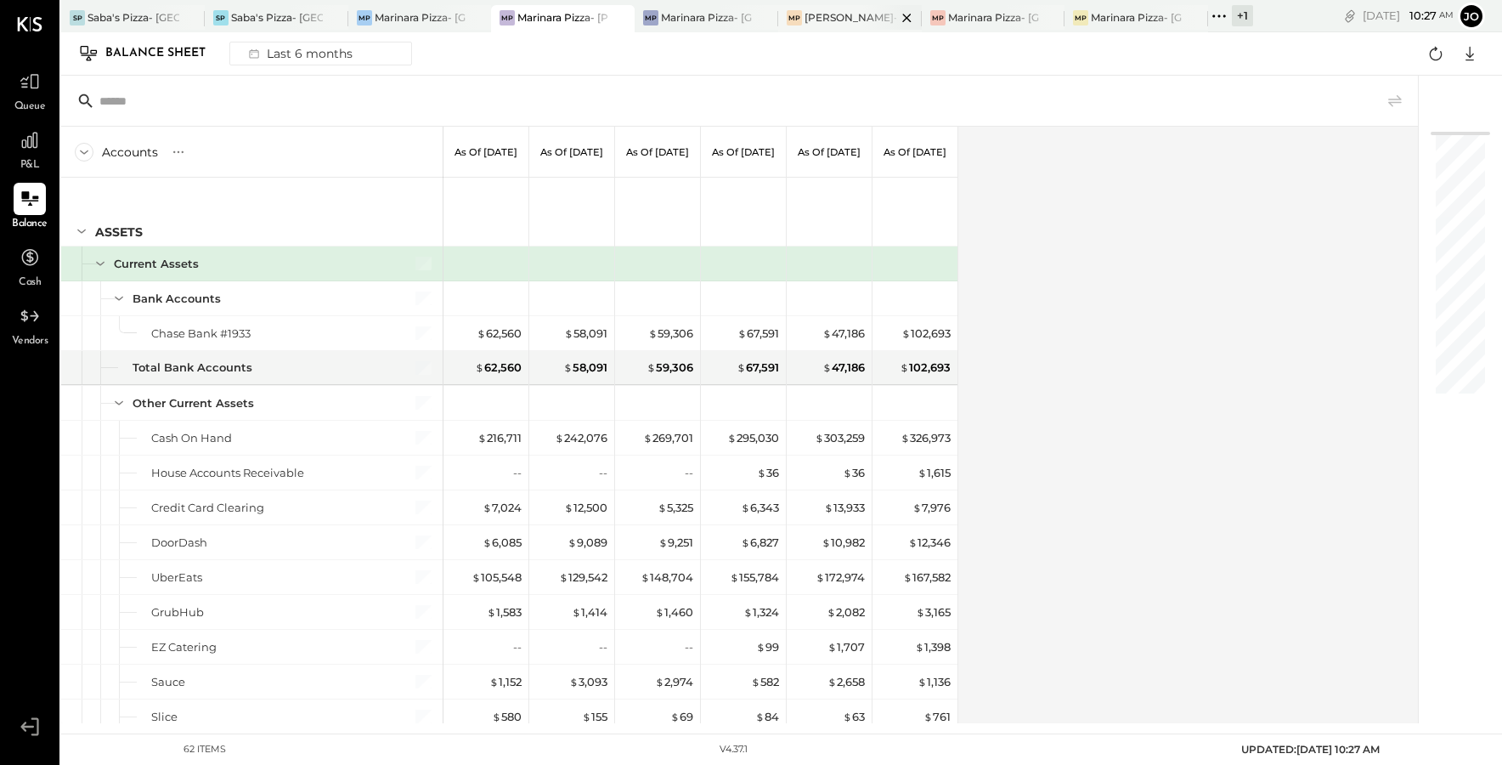
click at [850, 17] on div "[PERSON_NAME]- [GEOGRAPHIC_DATA]" at bounding box center [851, 17] width 92 height 14
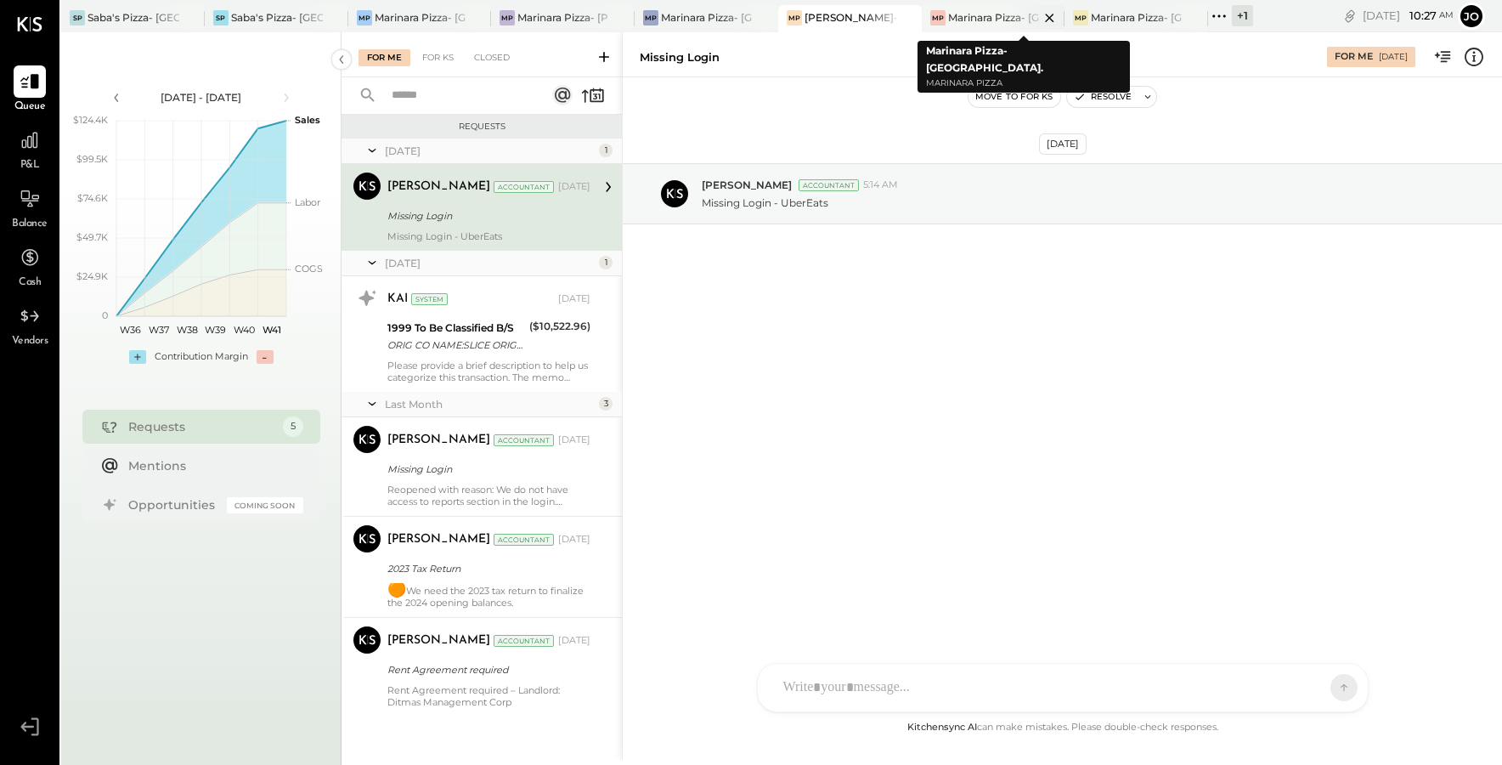
click at [977, 15] on div "Marinara Pizza- [GEOGRAPHIC_DATA]." at bounding box center [994, 17] width 92 height 14
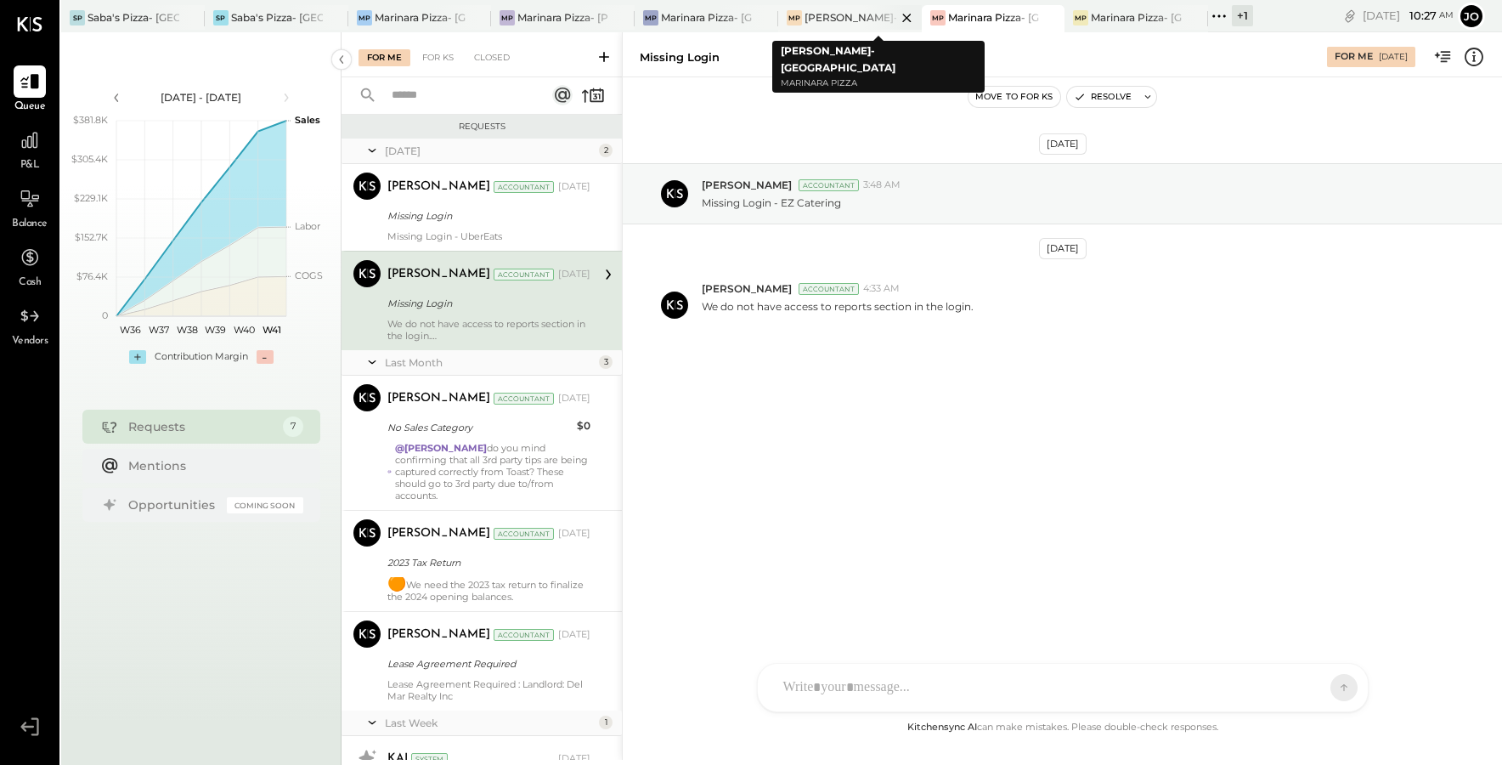
click at [841, 18] on div "[PERSON_NAME]- [GEOGRAPHIC_DATA]" at bounding box center [851, 17] width 92 height 14
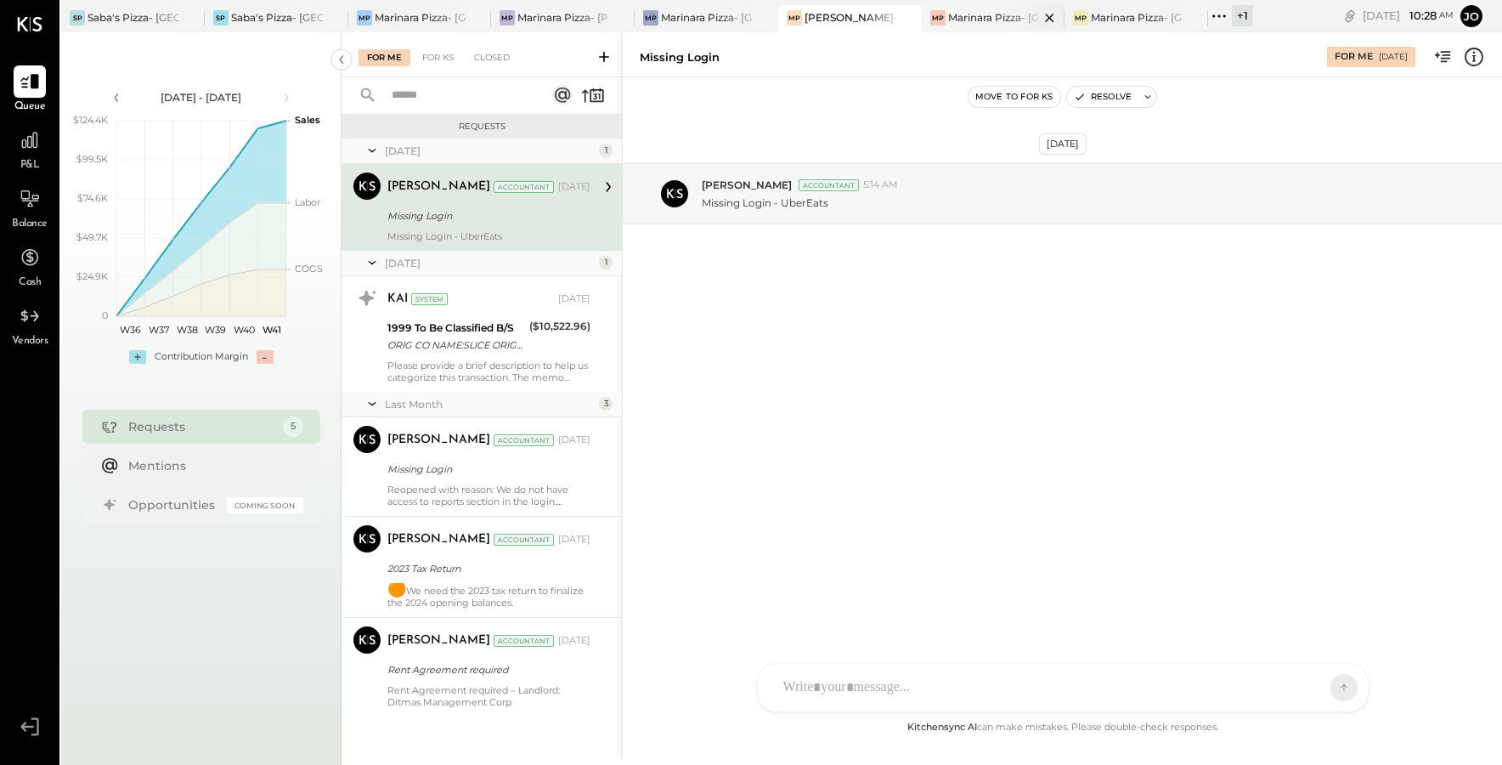
click at [979, 20] on div "Marinara Pizza- [GEOGRAPHIC_DATA]." at bounding box center [994, 17] width 92 height 14
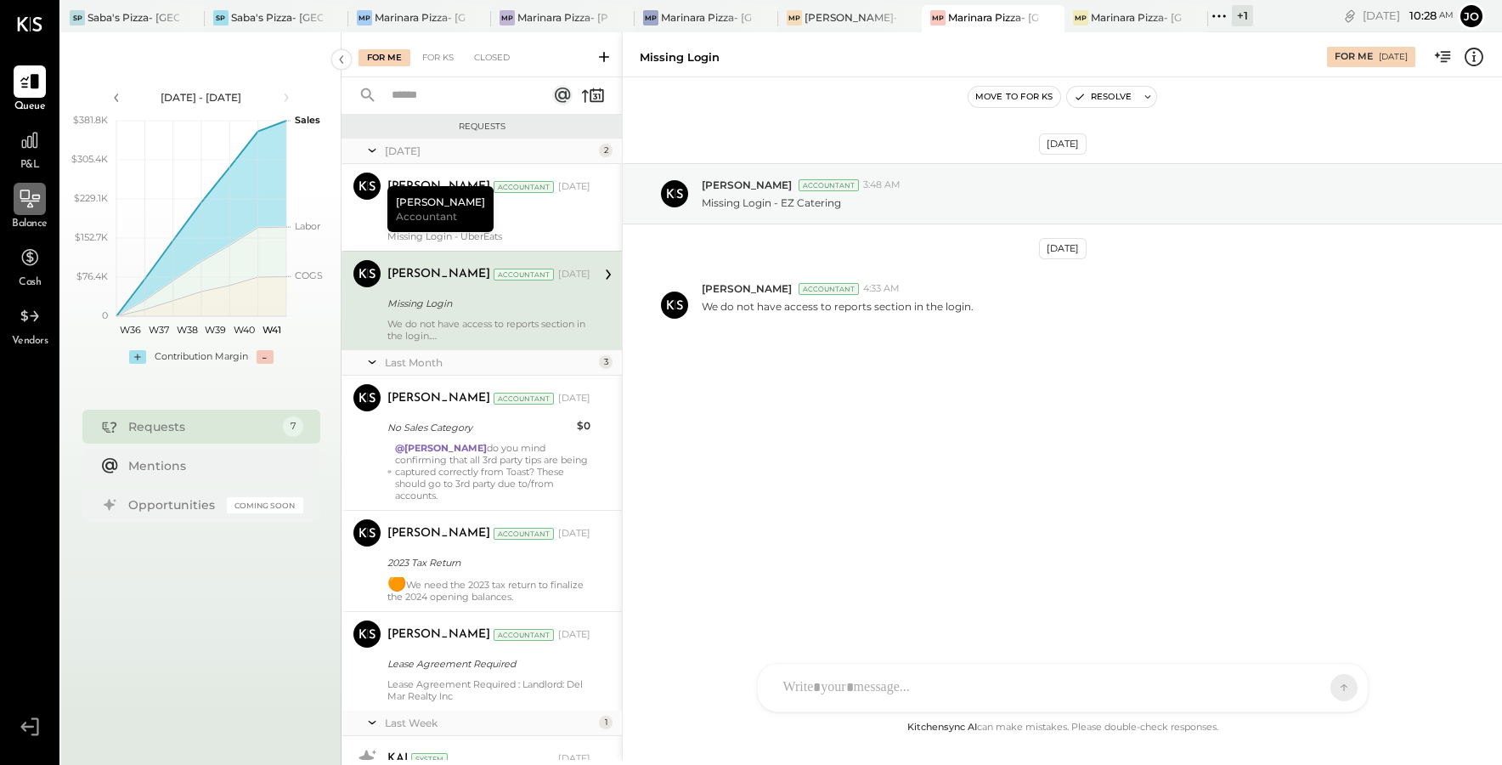
click at [28, 213] on div at bounding box center [30, 199] width 32 height 32
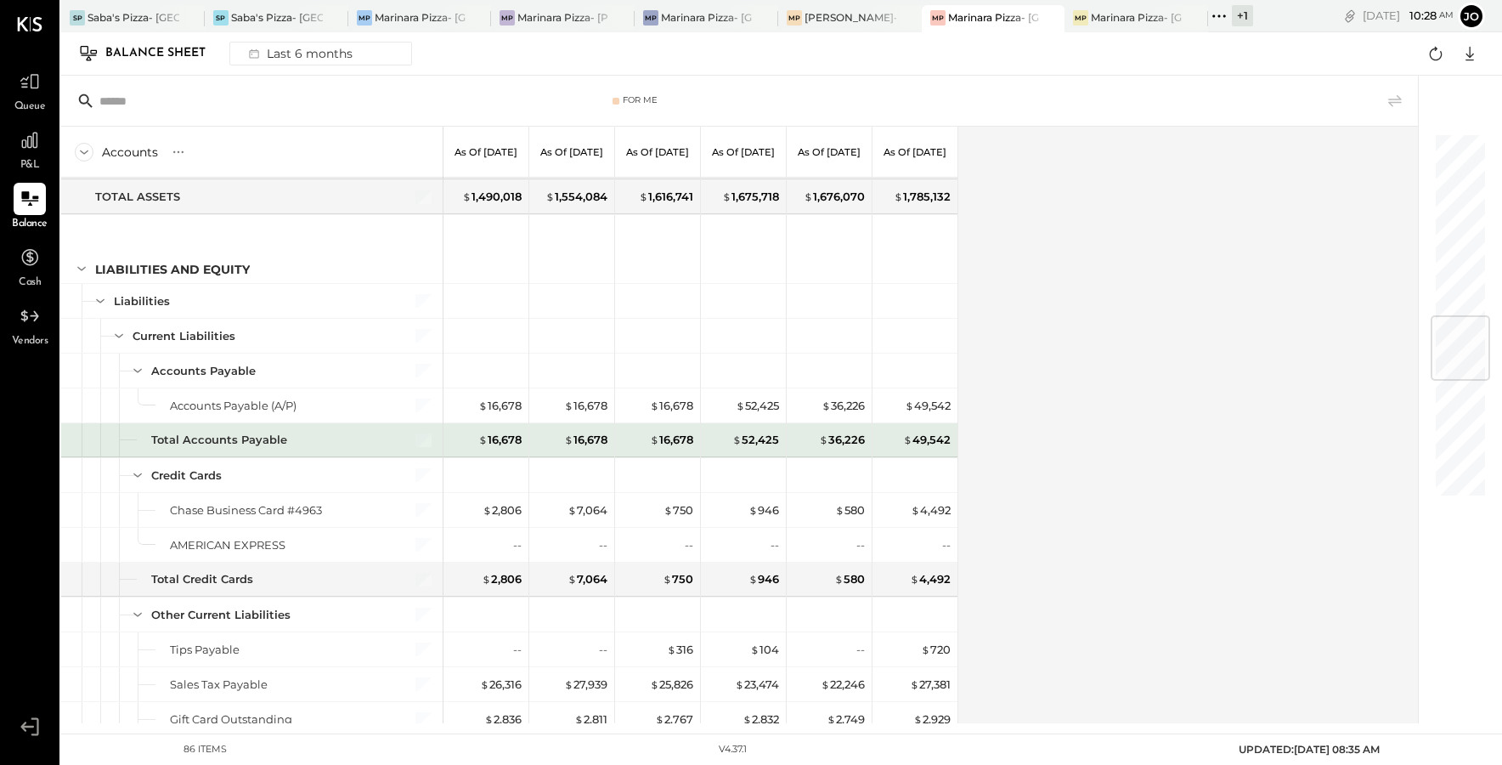
scroll to position [1445, 0]
